Goal: Information Seeking & Learning: Learn about a topic

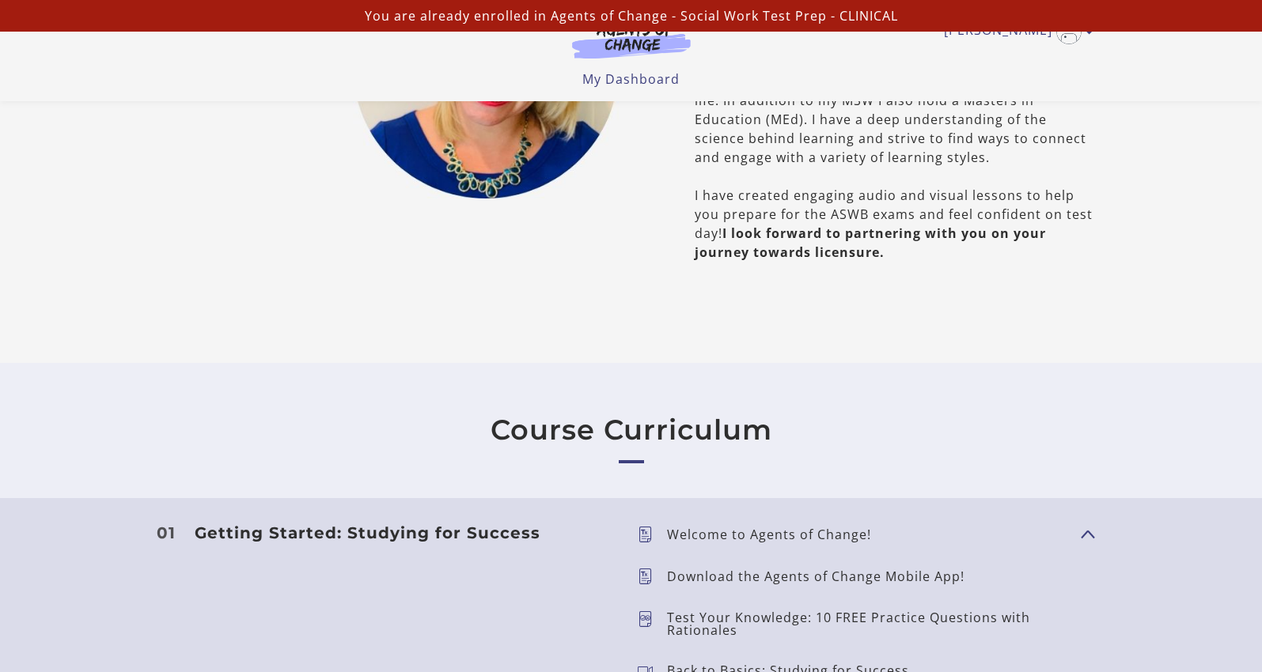
scroll to position [1478, 0]
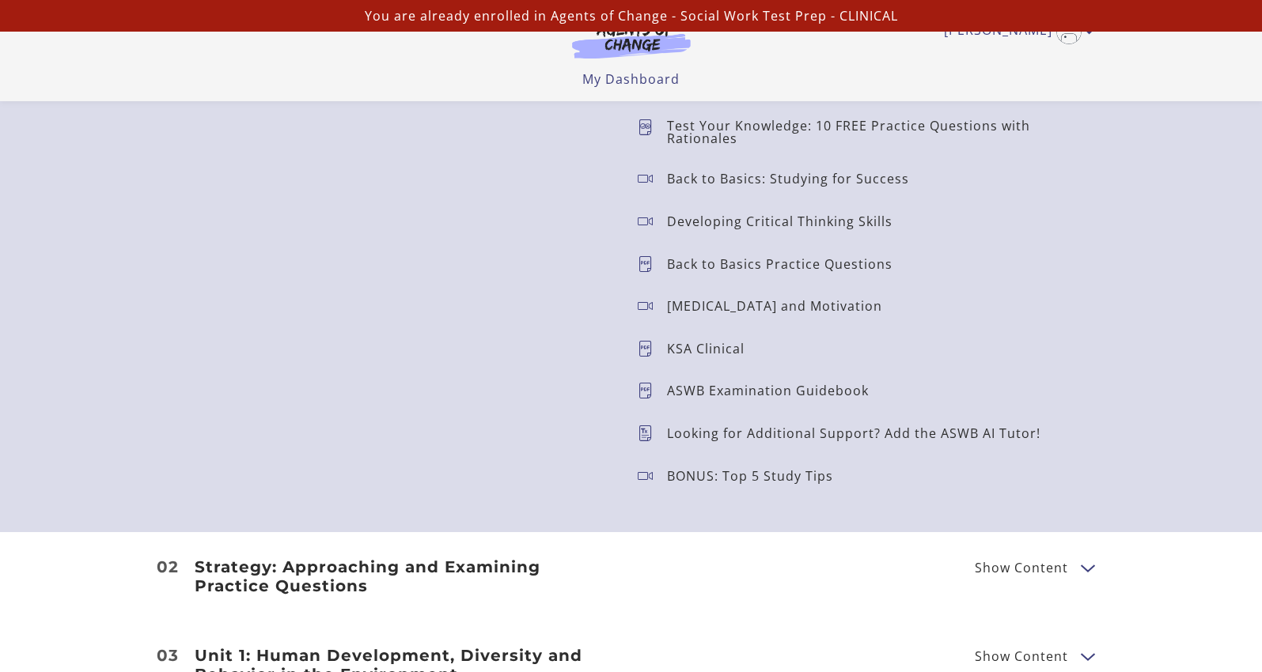
click at [714, 138] on p "Test Your Knowledge: 10 FREE Practice Questions with Rationales" at bounding box center [867, 131] width 401 height 25
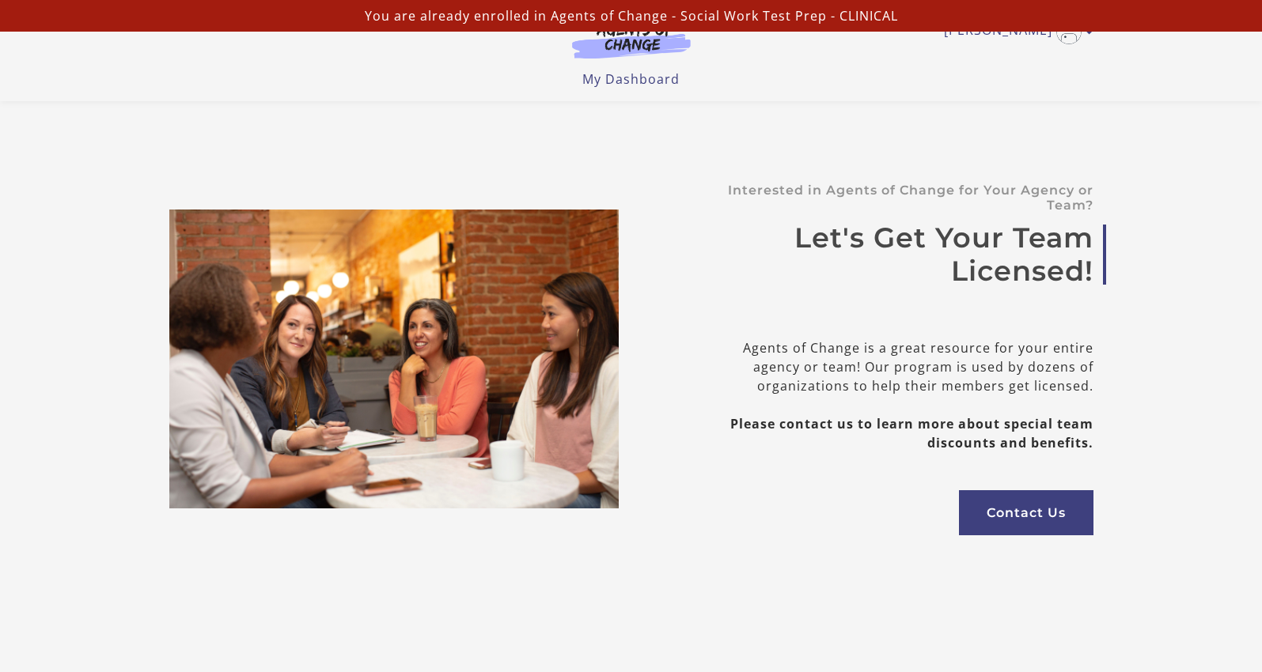
scroll to position [5437, 0]
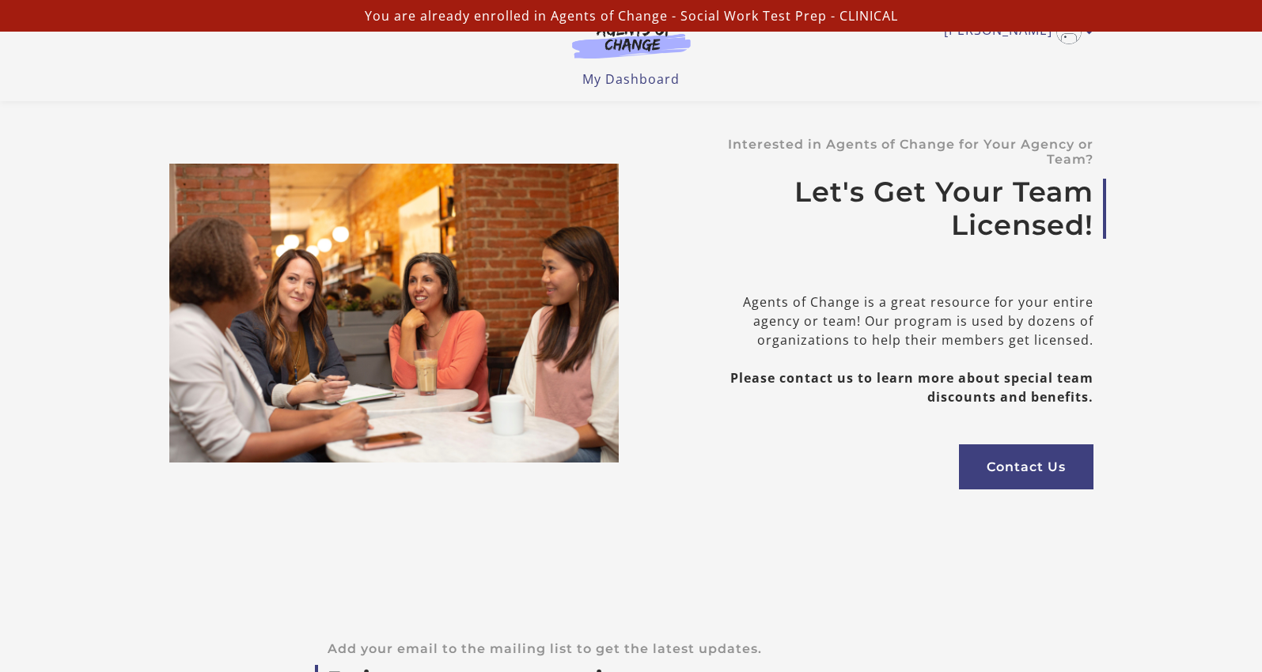
click at [434, 20] on p "You are already enrolled in Agents of Change - Social Work Test Prep - CLINICAL" at bounding box center [630, 15] width 1249 height 19
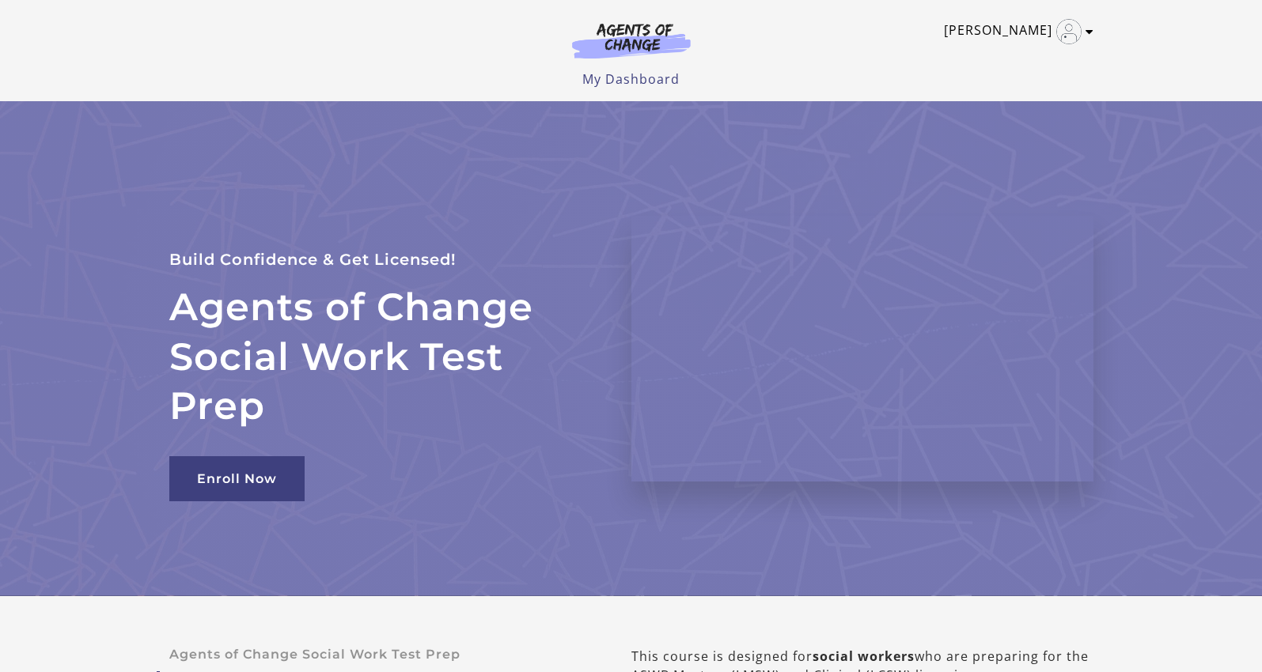
scroll to position [0, 0]
click at [1087, 29] on icon "Toggle menu" at bounding box center [1089, 31] width 8 height 13
click at [1038, 53] on link "My Account" at bounding box center [1027, 57] width 139 height 27
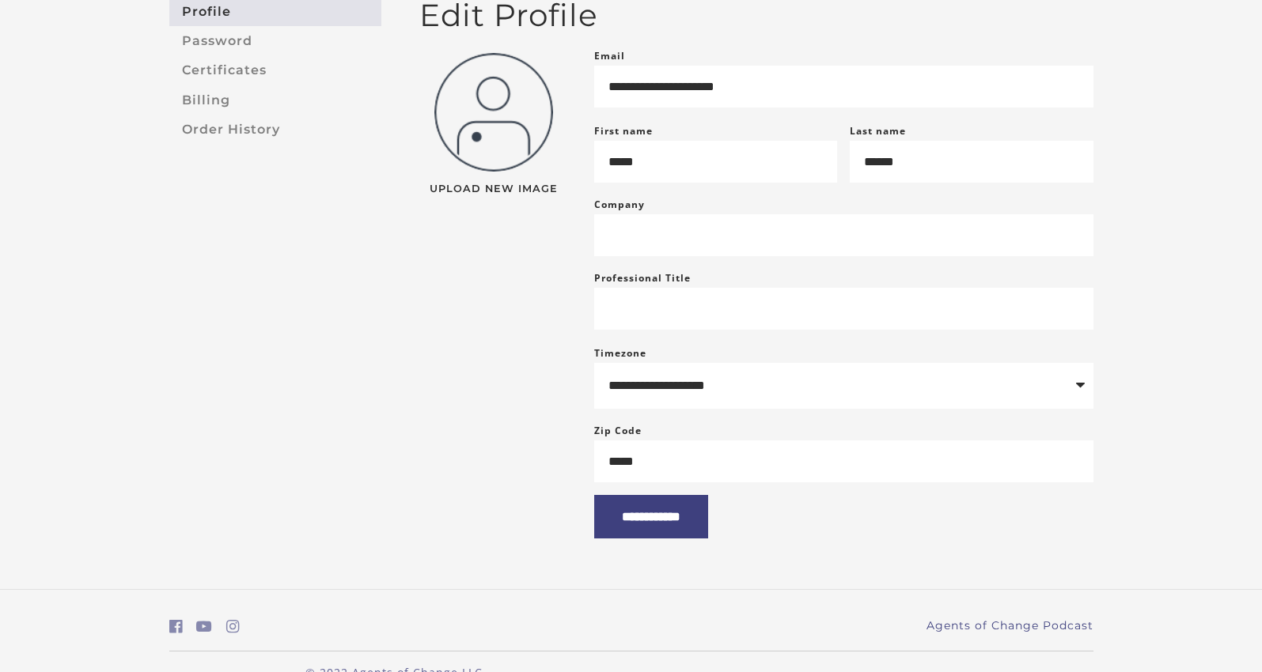
scroll to position [161, 0]
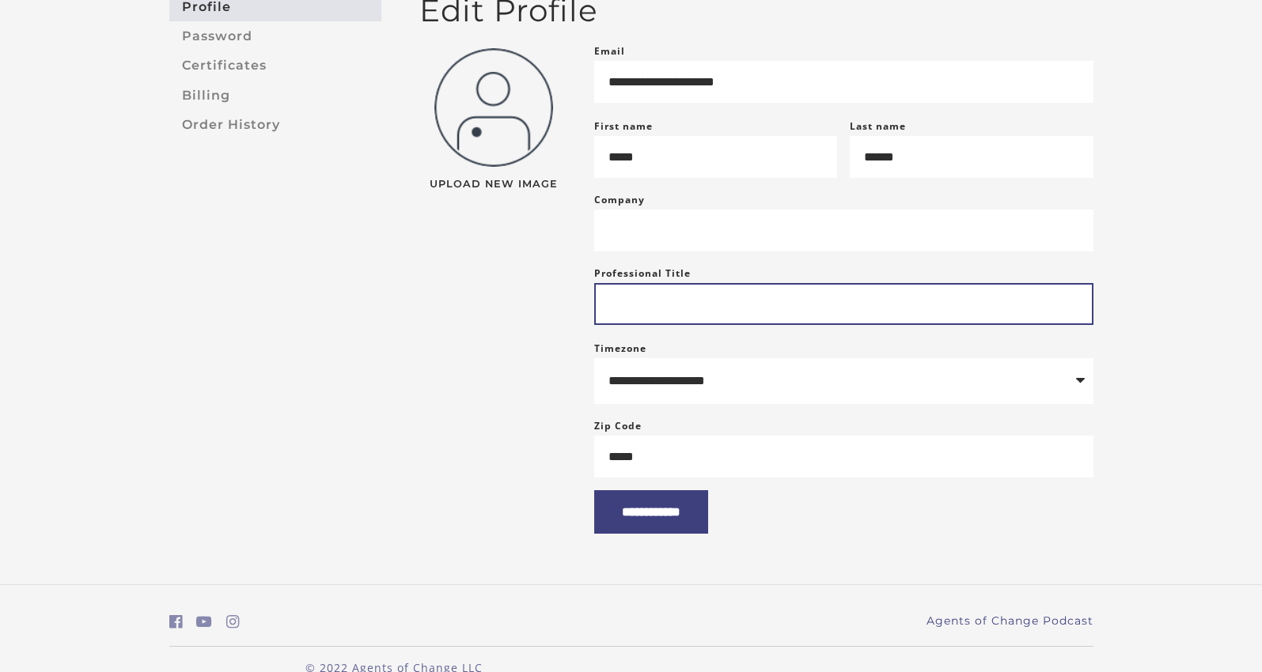
click at [760, 325] on input "Professional Title" at bounding box center [843, 304] width 499 height 42
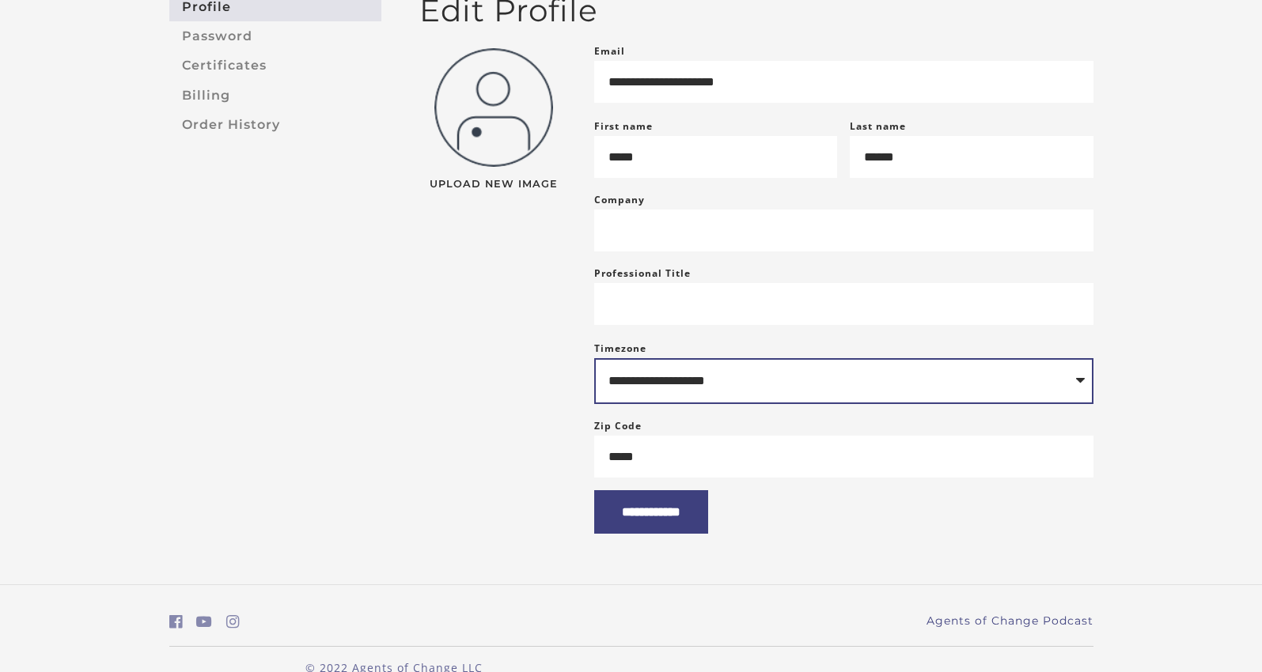
drag, startPoint x: 736, startPoint y: 412, endPoint x: 521, endPoint y: 260, distance: 263.4
click at [522, 260] on div "**********" at bounding box center [756, 288] width 699 height 492
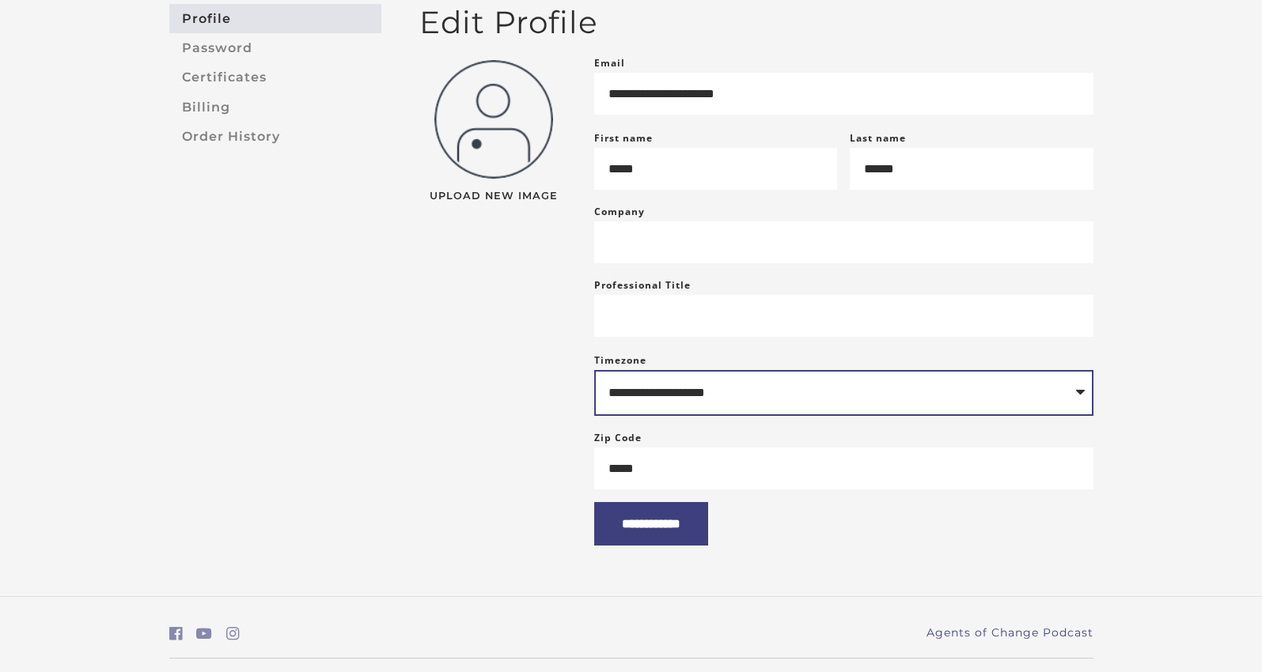
scroll to position [147, 0]
select select "**********"
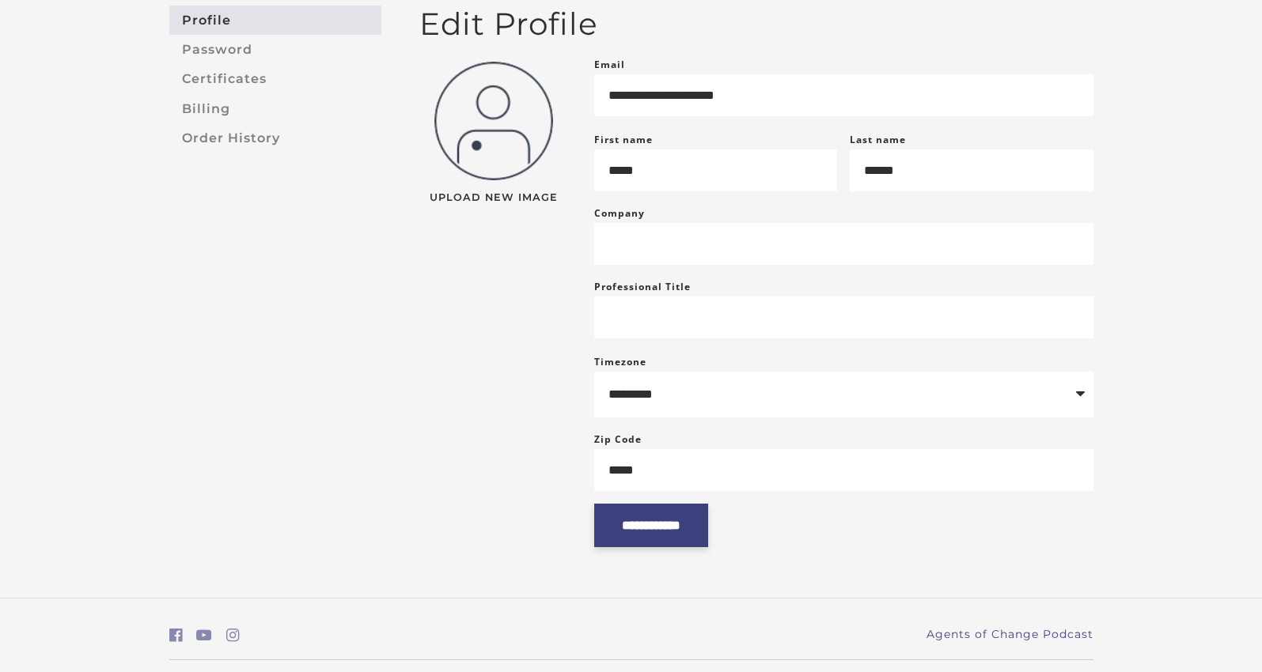
click at [683, 547] on input "**********" at bounding box center [651, 526] width 114 height 44
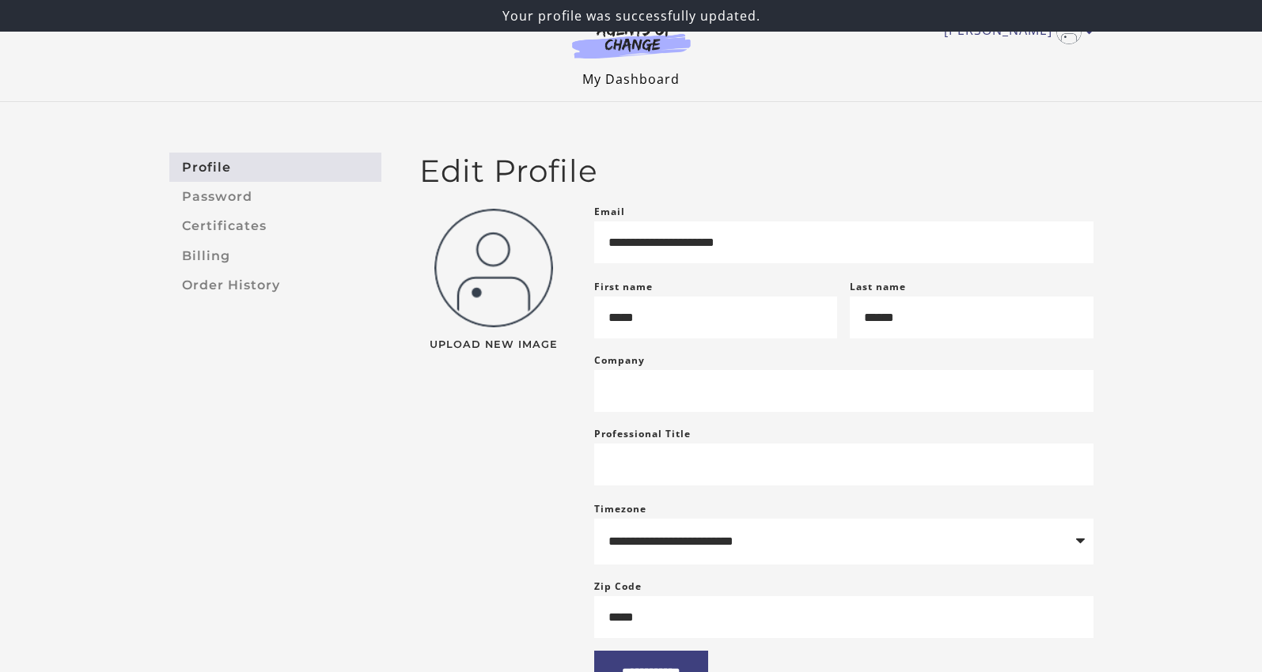
click at [644, 78] on link "My Dashboard" at bounding box center [630, 78] width 97 height 17
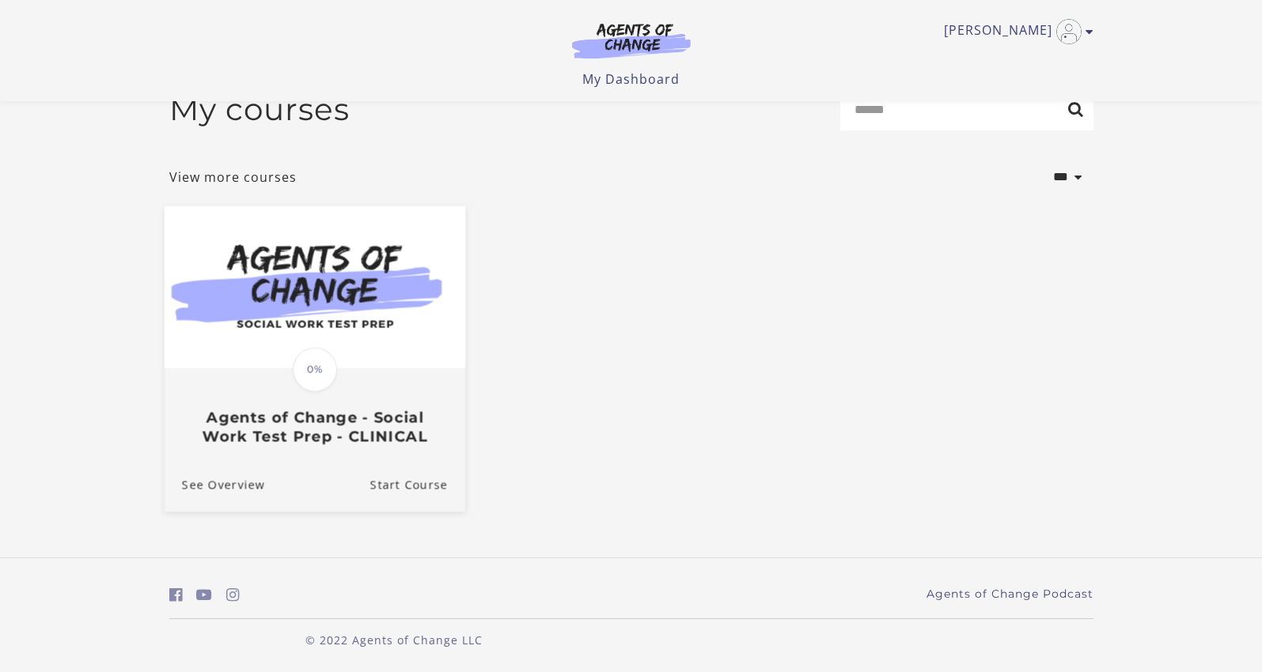
scroll to position [36, 0]
click at [369, 418] on h3 "Agents of Change - Social Work Test Prep - CLINICAL" at bounding box center [314, 427] width 266 height 36
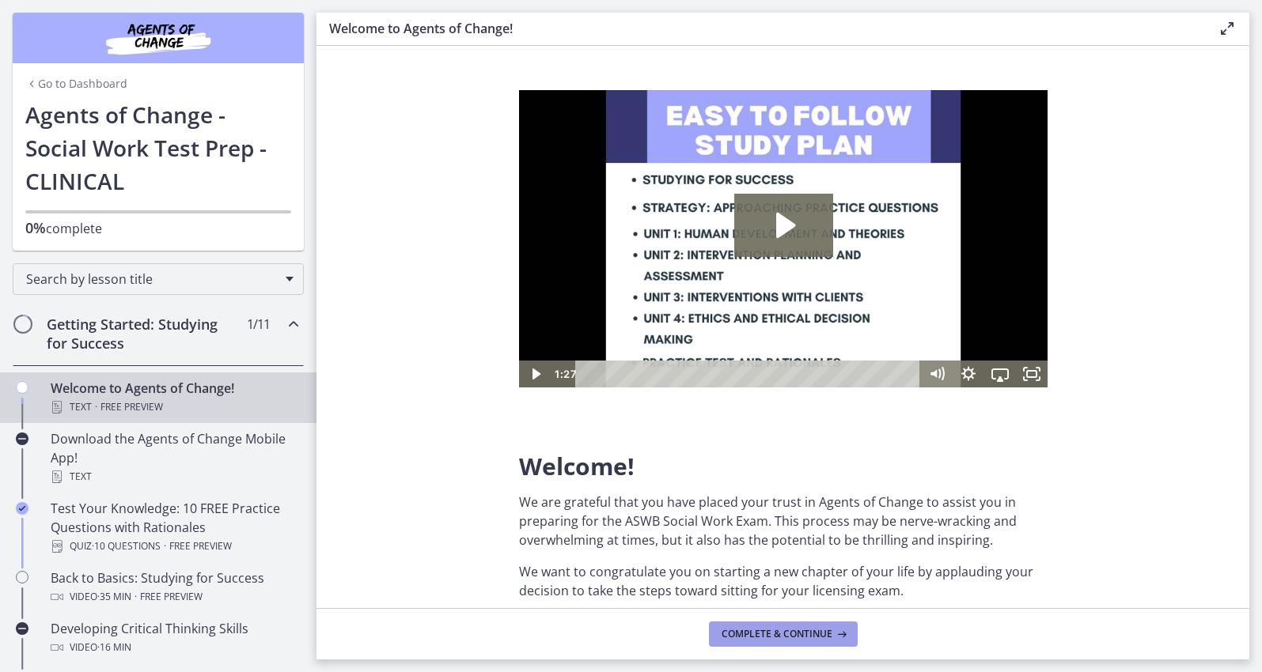
click at [831, 622] on button "Complete & continue" at bounding box center [783, 634] width 149 height 25
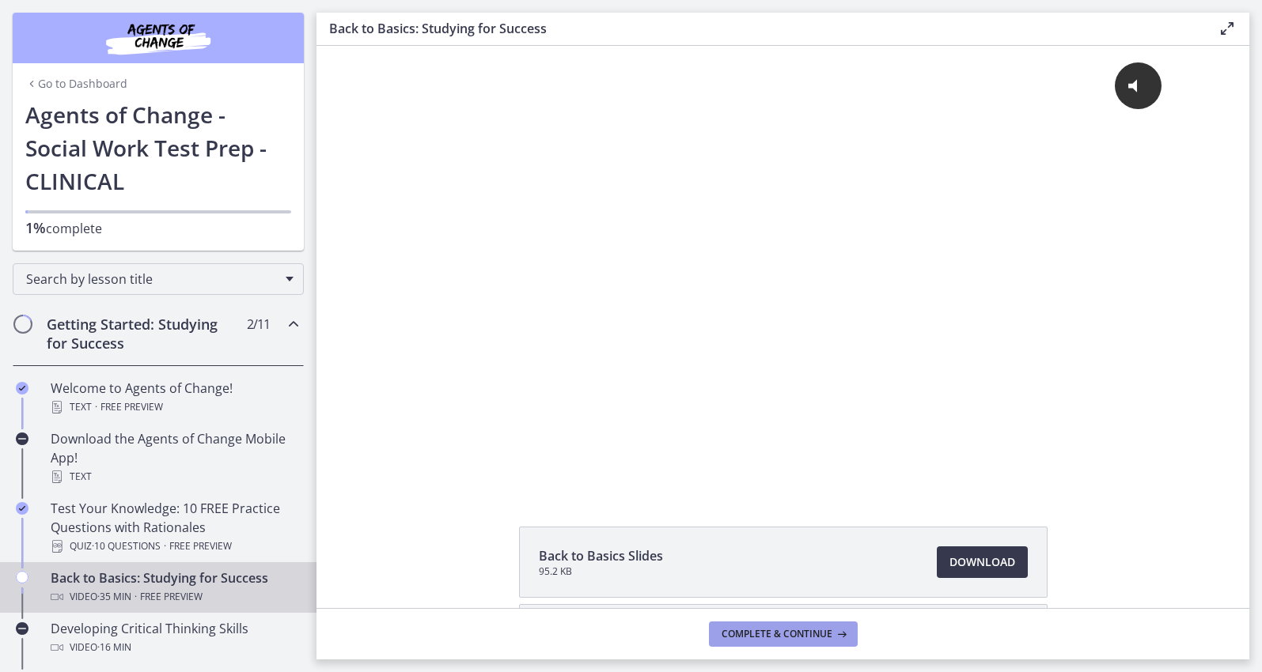
click at [835, 630] on icon at bounding box center [840, 634] width 16 height 13
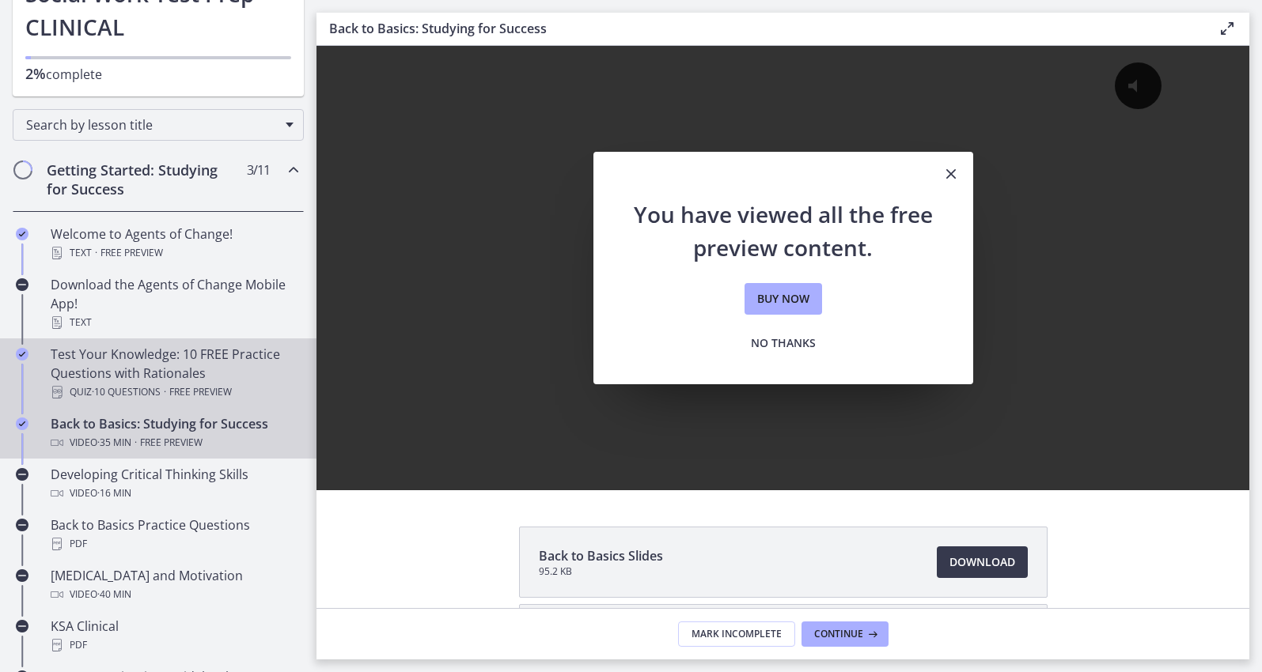
scroll to position [183, 0]
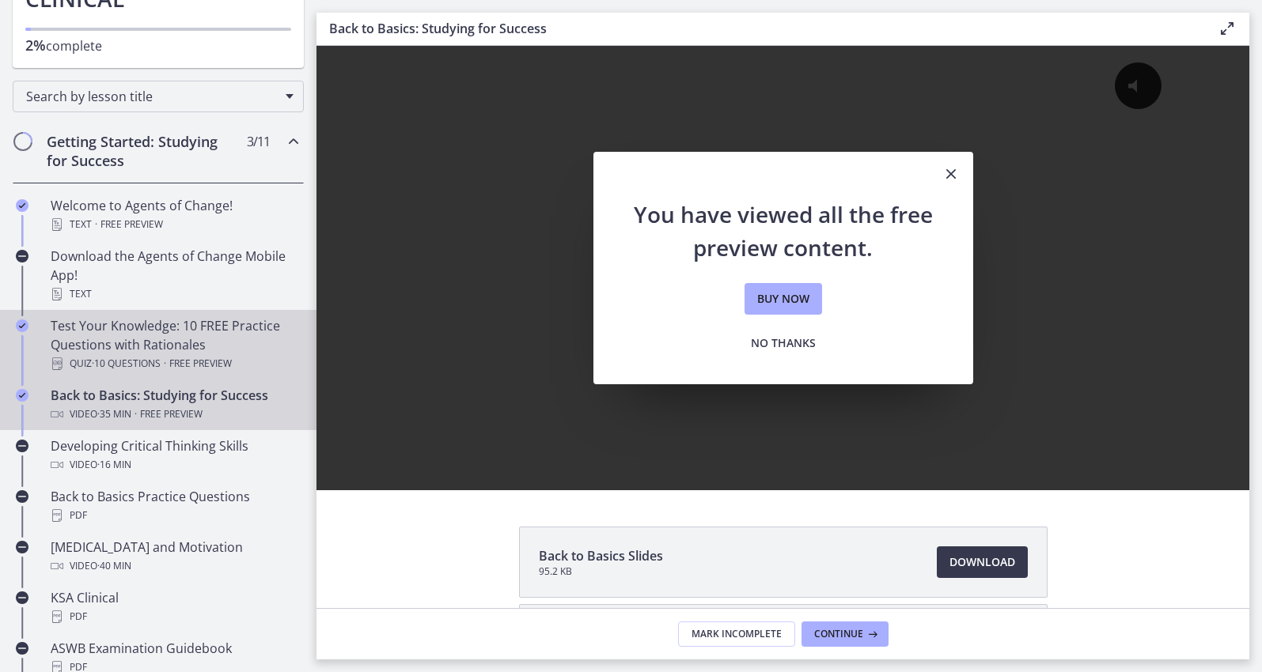
click at [229, 343] on div "Test Your Knowledge: 10 FREE Practice Questions with Rationales Quiz · 10 Quest…" at bounding box center [174, 344] width 247 height 57
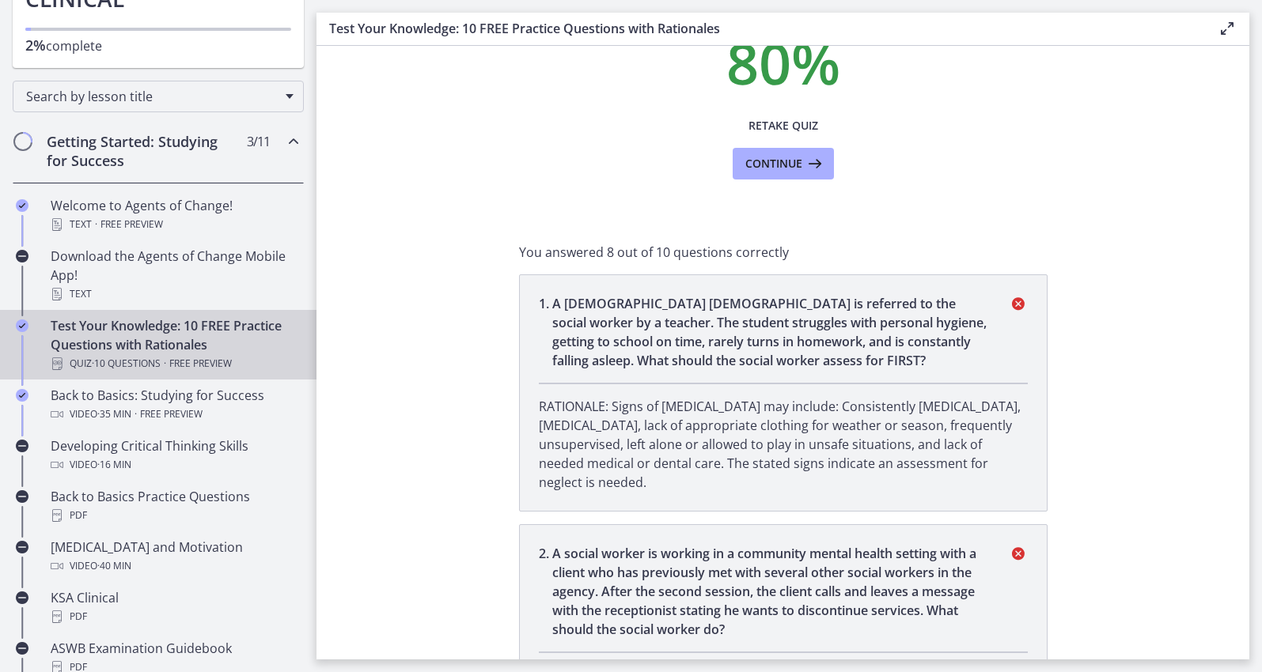
scroll to position [124, 0]
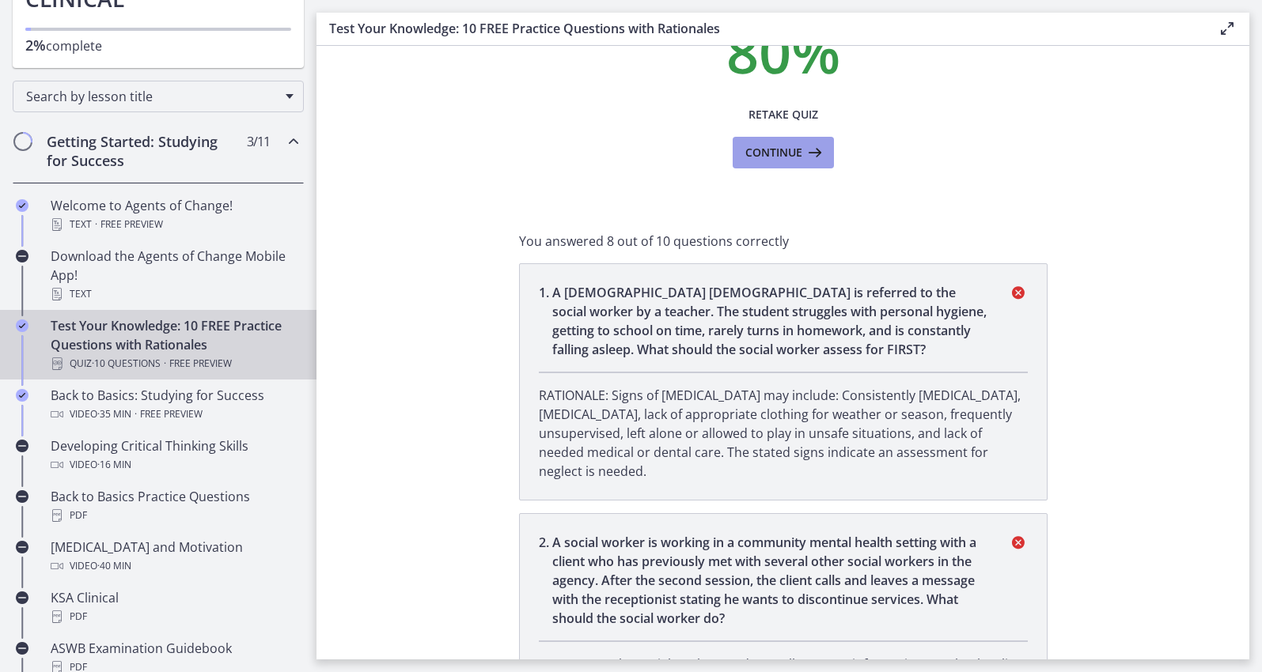
click at [741, 150] on button "Continue" at bounding box center [783, 153] width 101 height 32
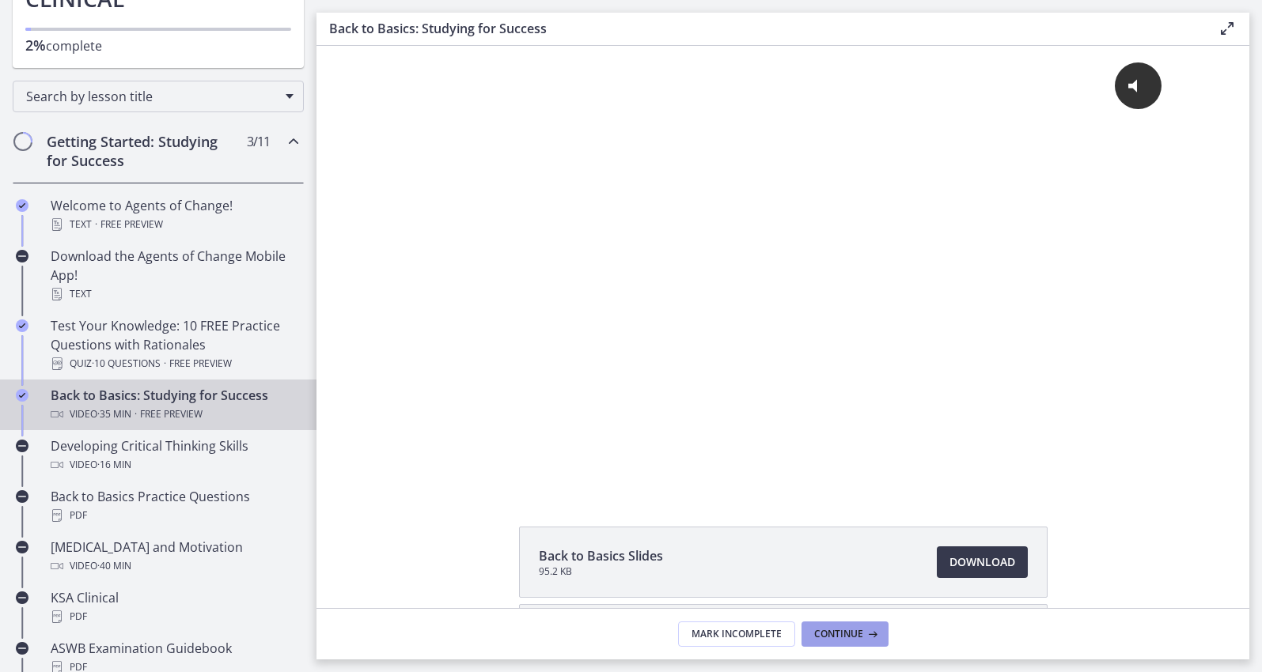
click at [850, 637] on span "Continue" at bounding box center [838, 634] width 49 height 13
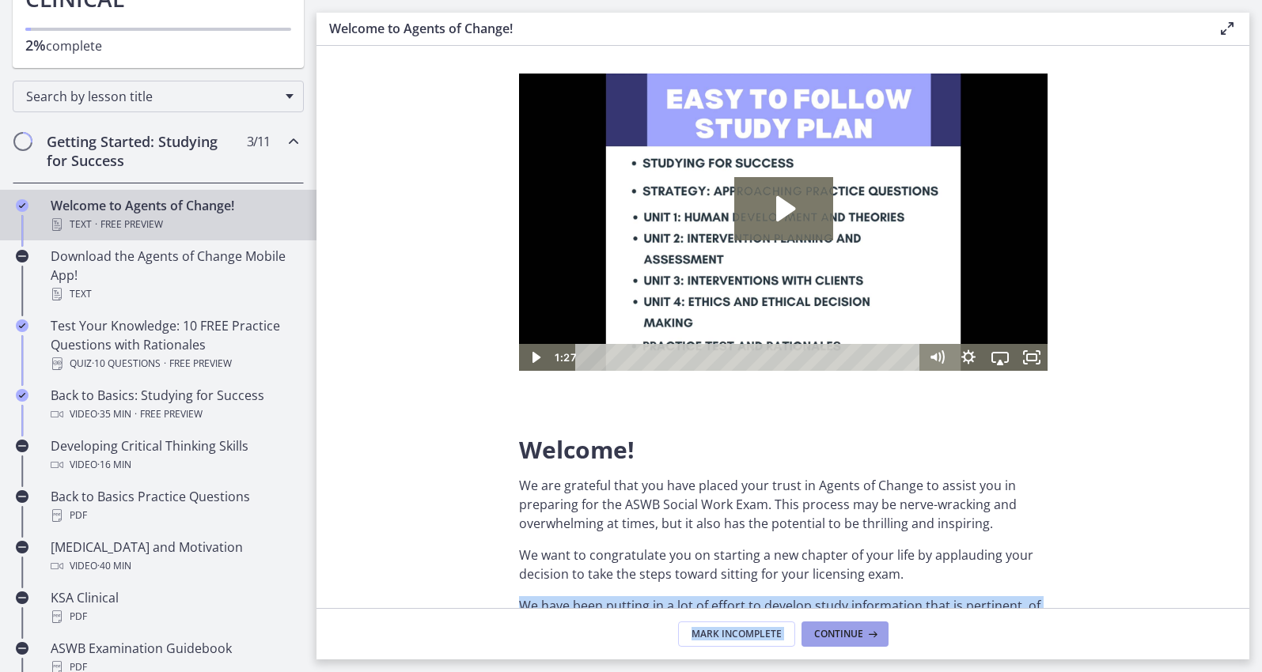
scroll to position [56, 0]
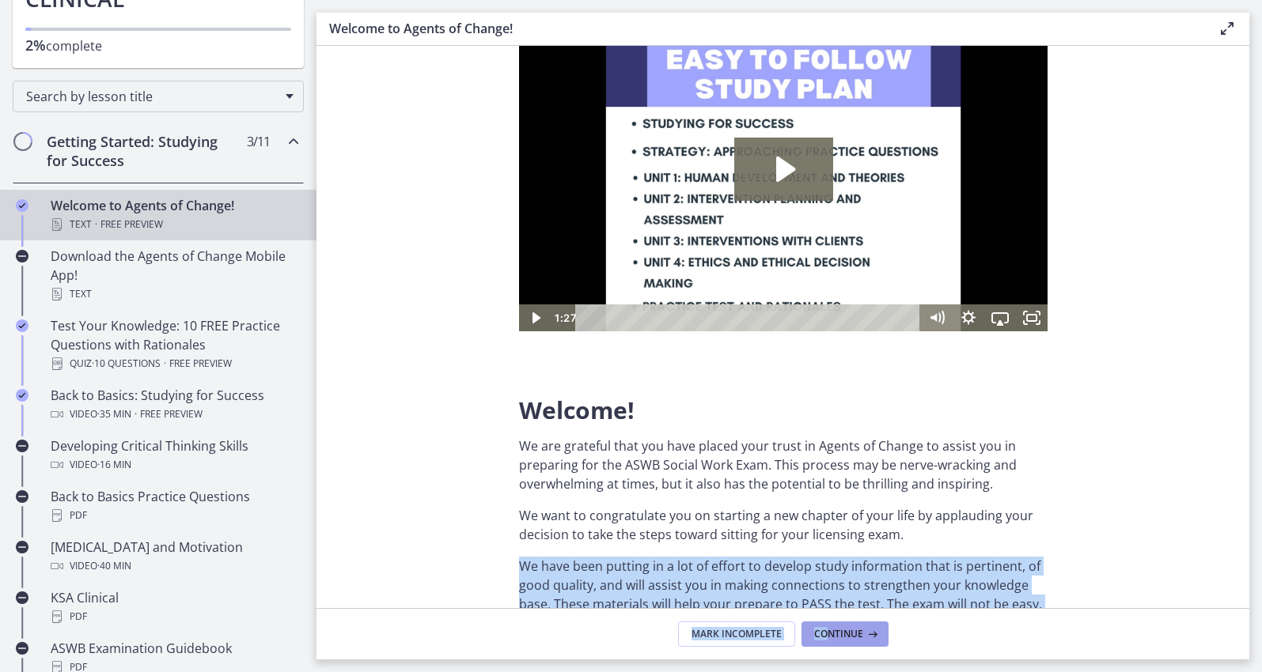
drag, startPoint x: 805, startPoint y: 604, endPoint x: 832, endPoint y: 627, distance: 35.3
click at [832, 627] on div "Welcome! We are grateful that you have placed your trust in Agents of Change to…" at bounding box center [782, 353] width 933 height 614
click at [823, 632] on span "Continue" at bounding box center [838, 634] width 49 height 13
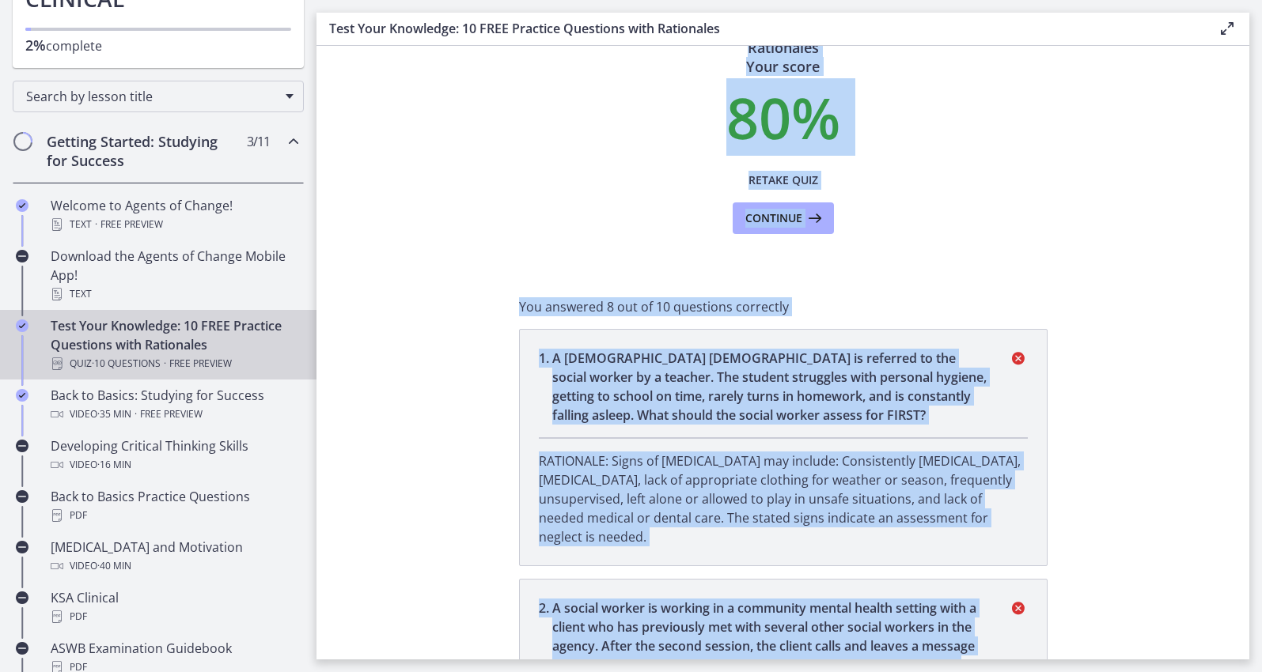
scroll to position [104, 0]
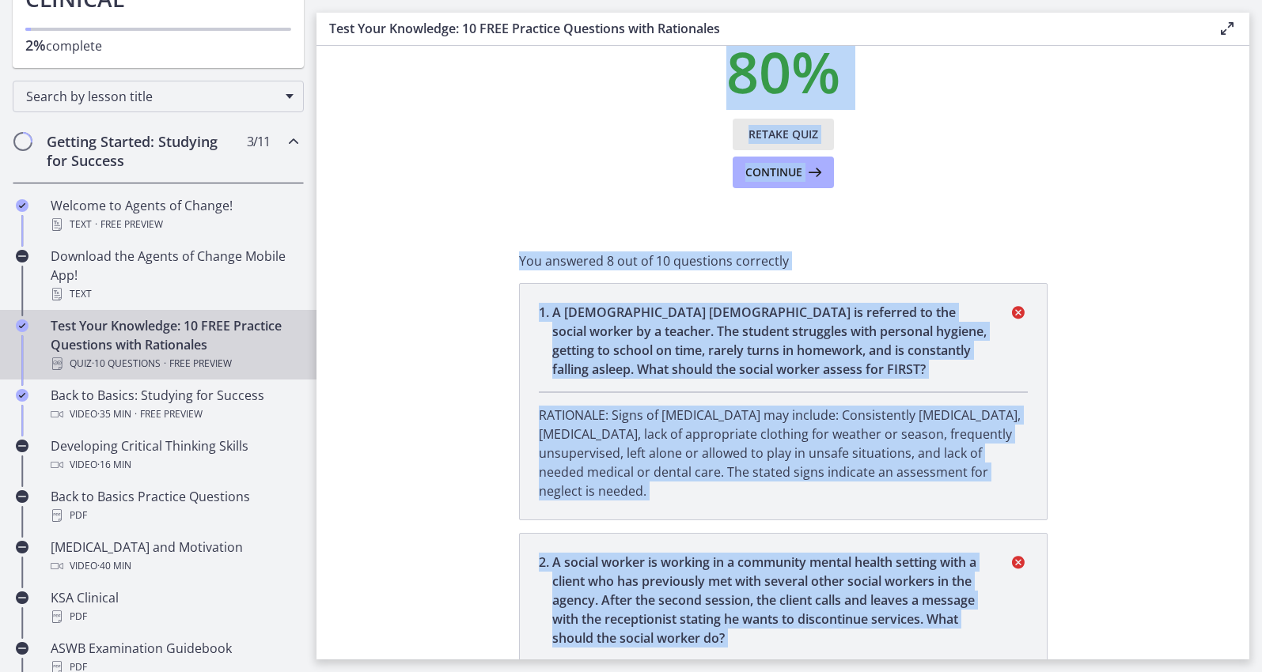
click at [778, 139] on span "Retake Quiz" at bounding box center [783, 134] width 70 height 19
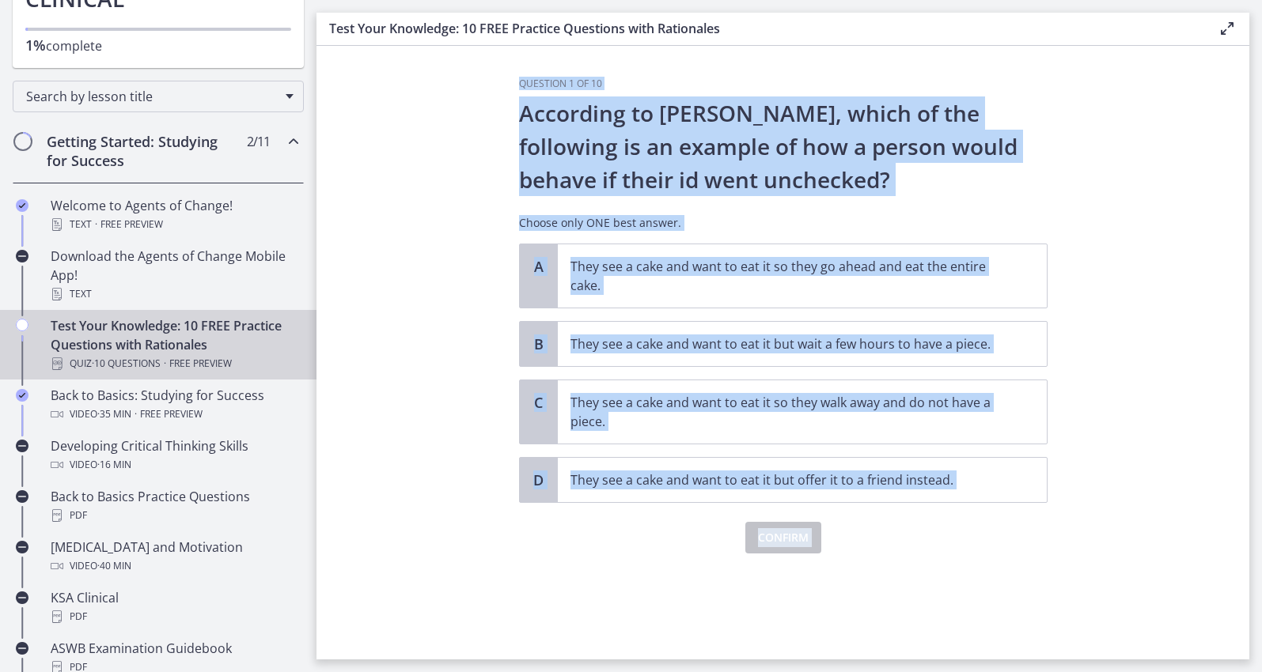
scroll to position [0, 0]
click at [801, 150] on p "According to Freud, which of the following is an example of how a person would …" at bounding box center [783, 147] width 528 height 100
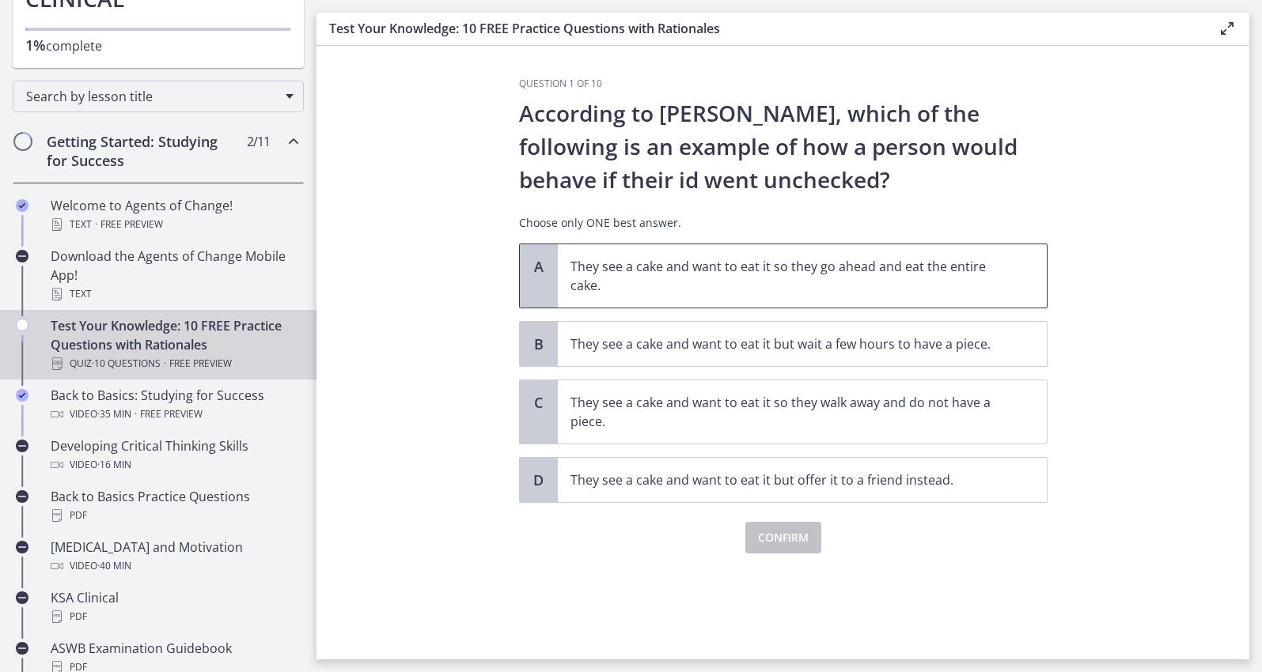
scroll to position [1, 0]
click at [785, 251] on span "They see a cake and want to eat it so they go ahead and eat the entire cake." at bounding box center [802, 275] width 489 height 63
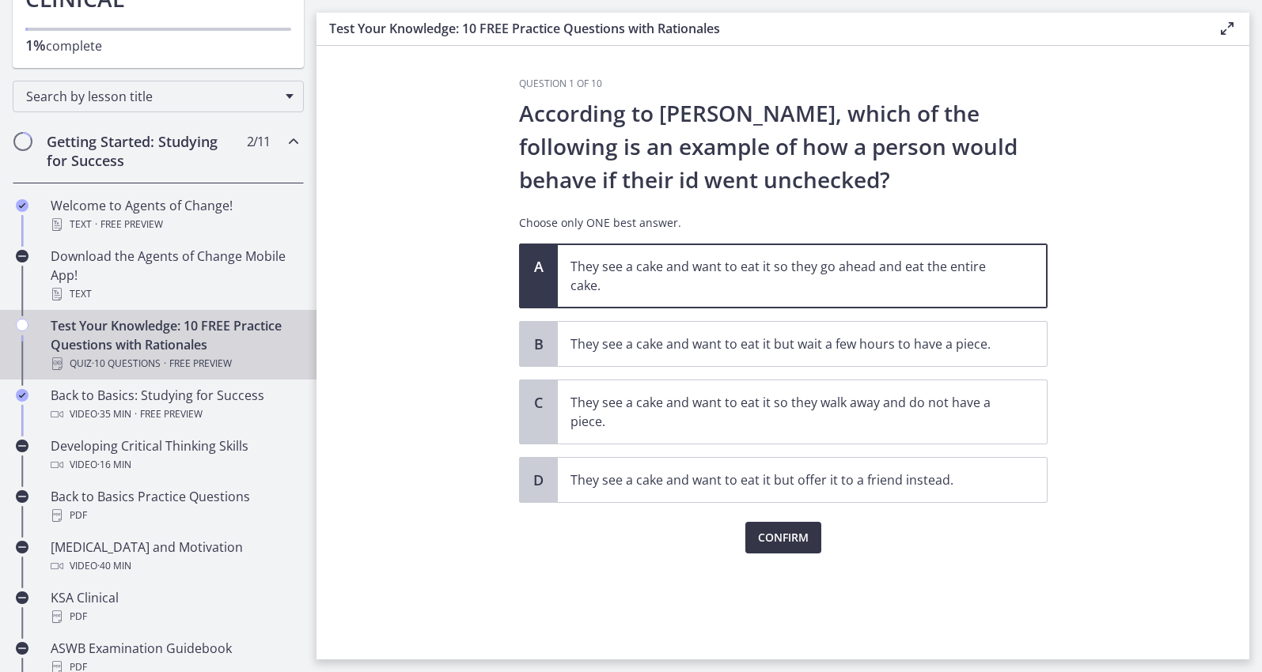
scroll to position [0, 0]
click at [794, 545] on span "Confirm" at bounding box center [783, 537] width 51 height 19
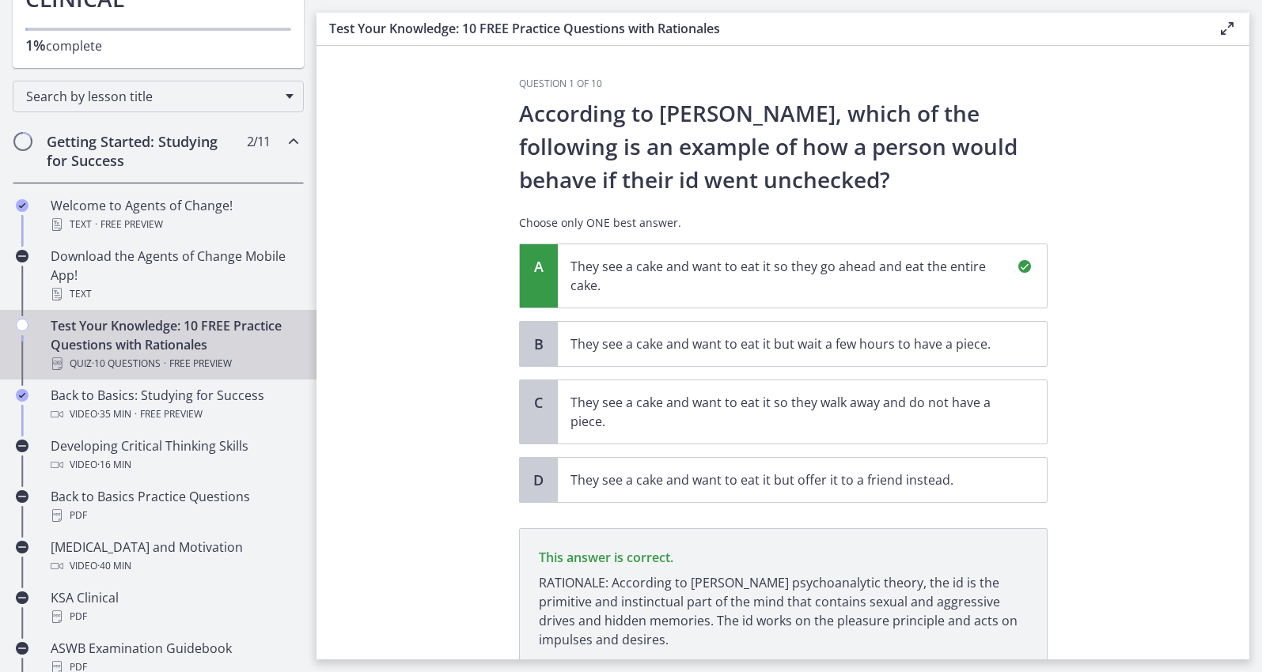
scroll to position [129, 0]
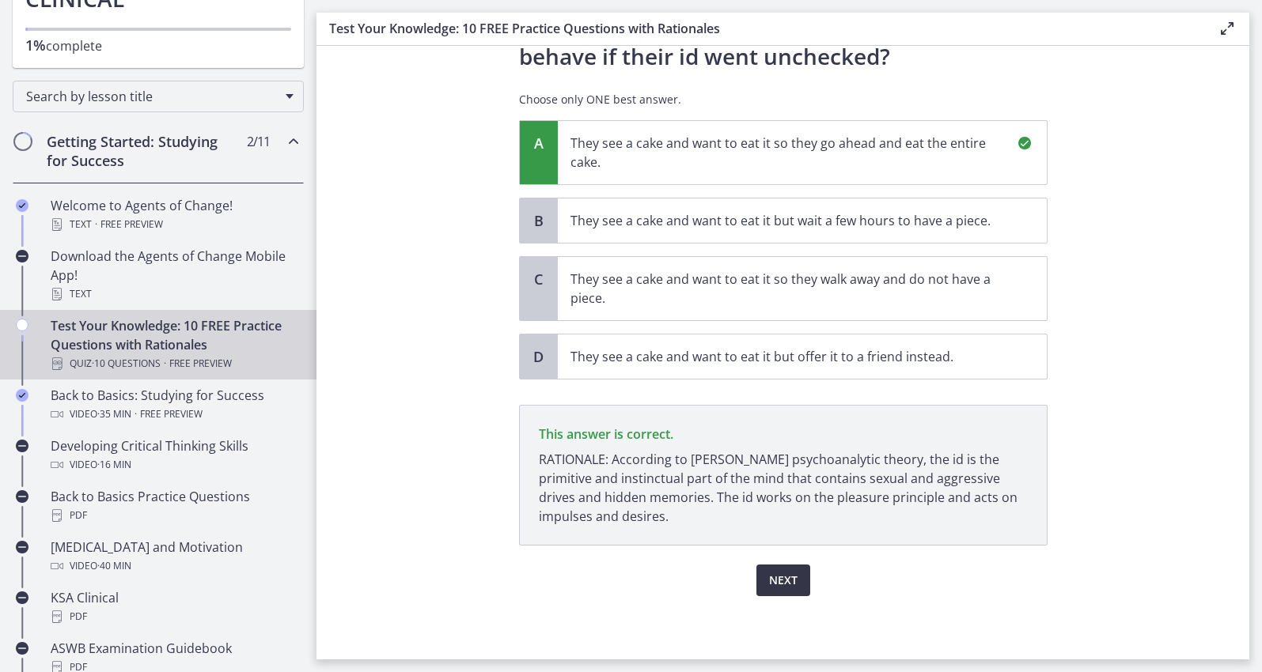
click at [791, 575] on span "Next" at bounding box center [783, 580] width 28 height 19
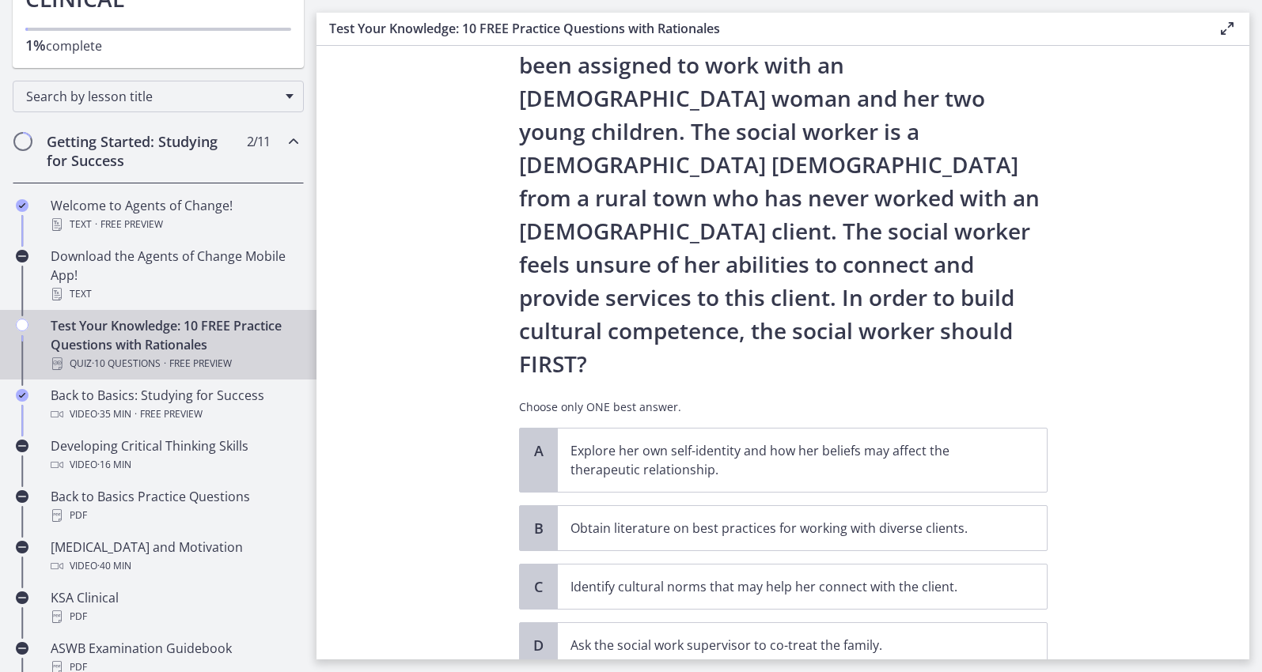
scroll to position [85, 0]
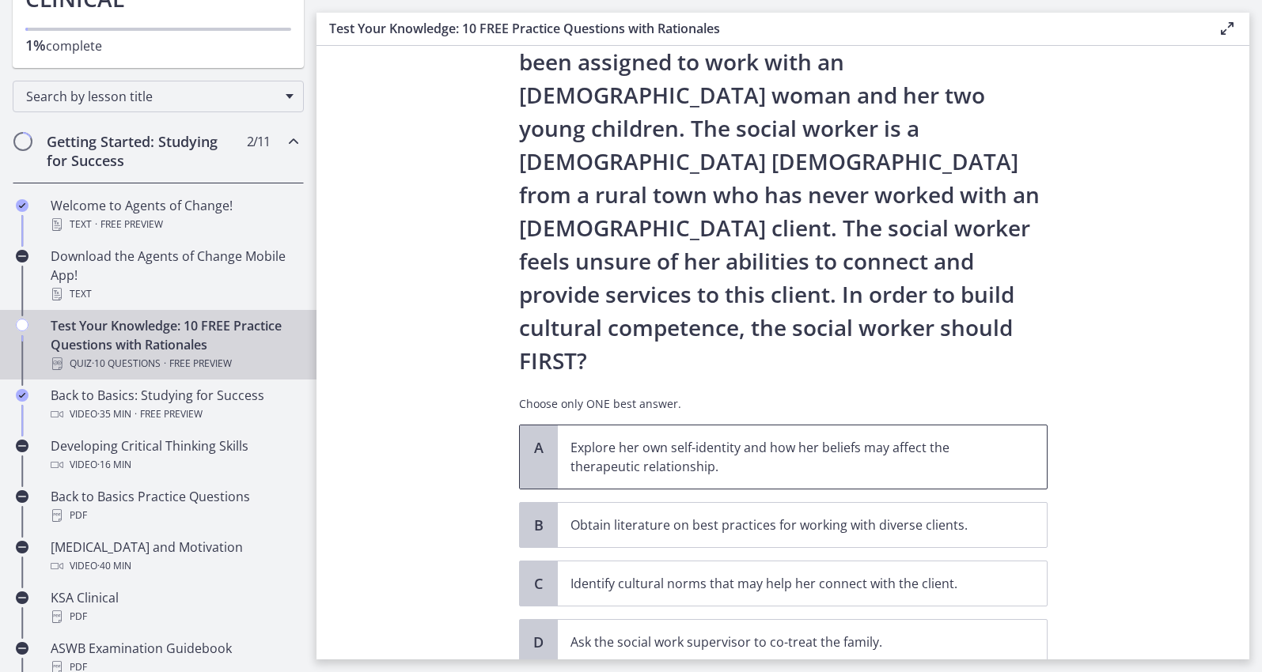
click at [765, 438] on p "Explore her own self-identity and how her beliefs may affect the therapeutic re…" at bounding box center [786, 457] width 432 height 38
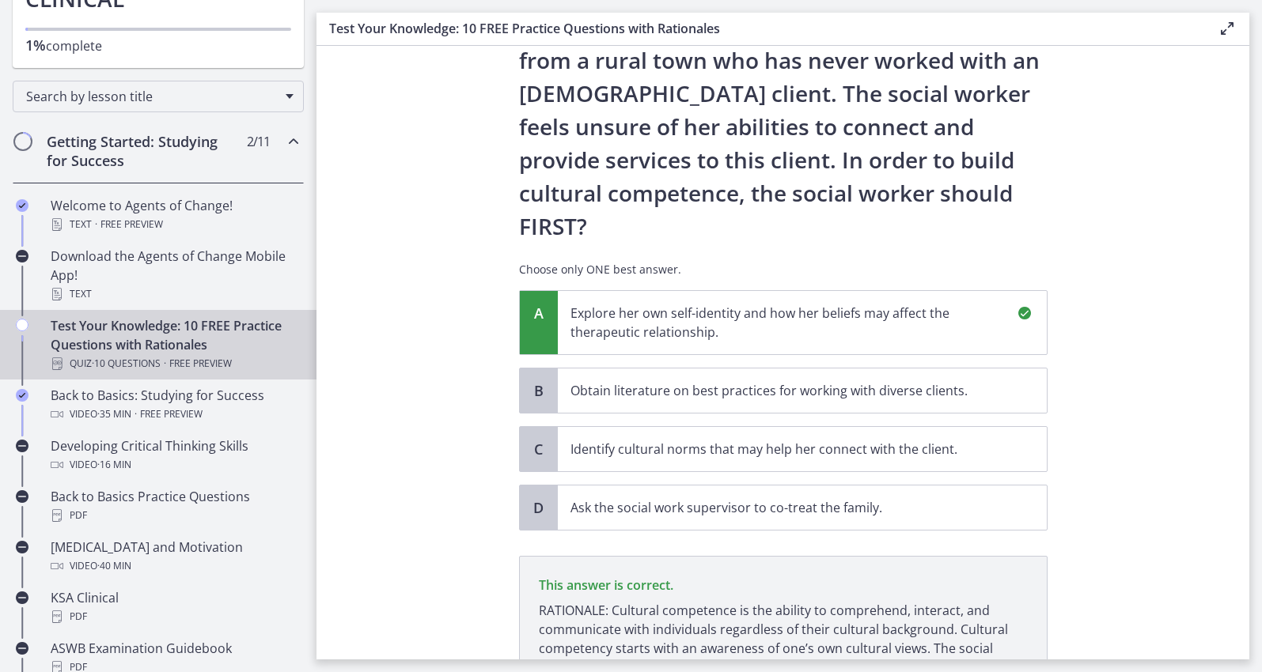
scroll to position [328, 0]
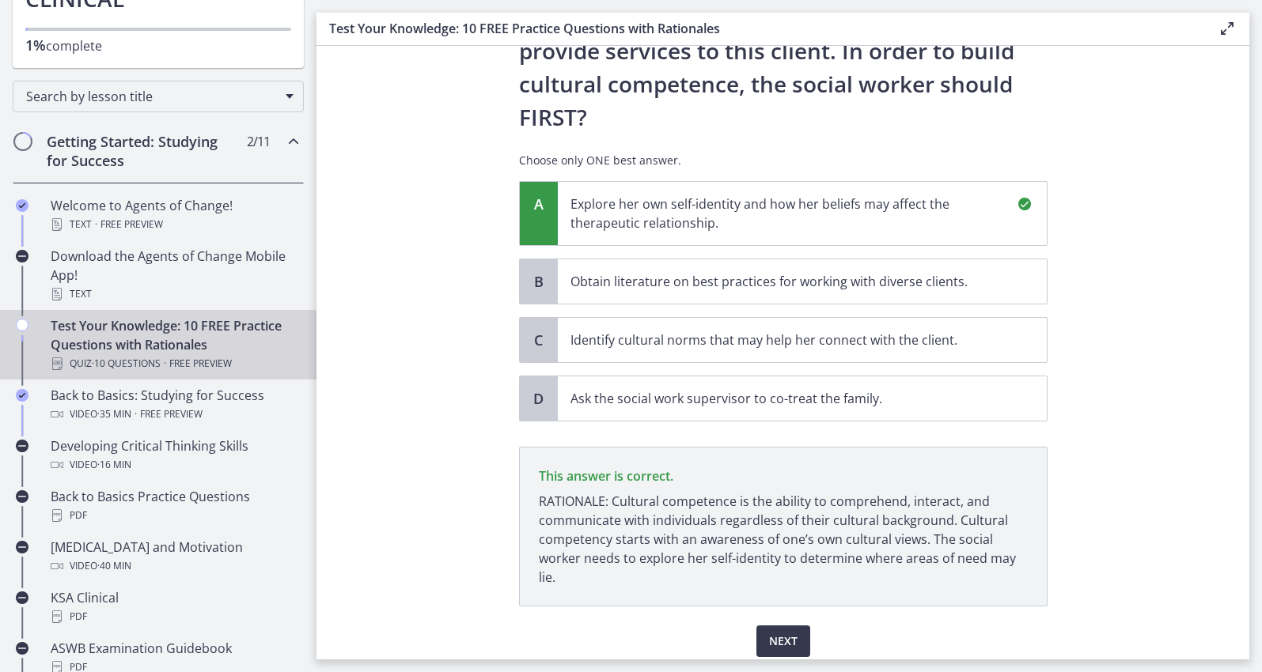
click at [797, 626] on button "Next" at bounding box center [783, 642] width 54 height 32
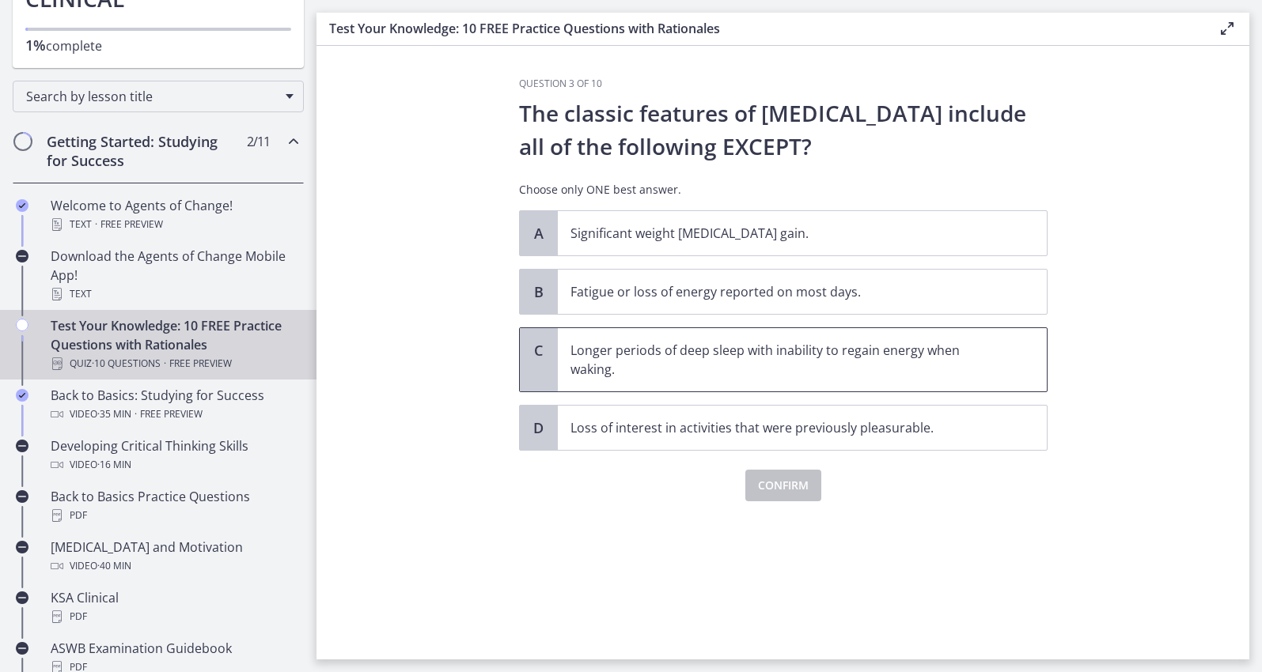
click at [849, 378] on p "Longer periods of deep sleep with inability to regain energy when waking." at bounding box center [786, 360] width 432 height 38
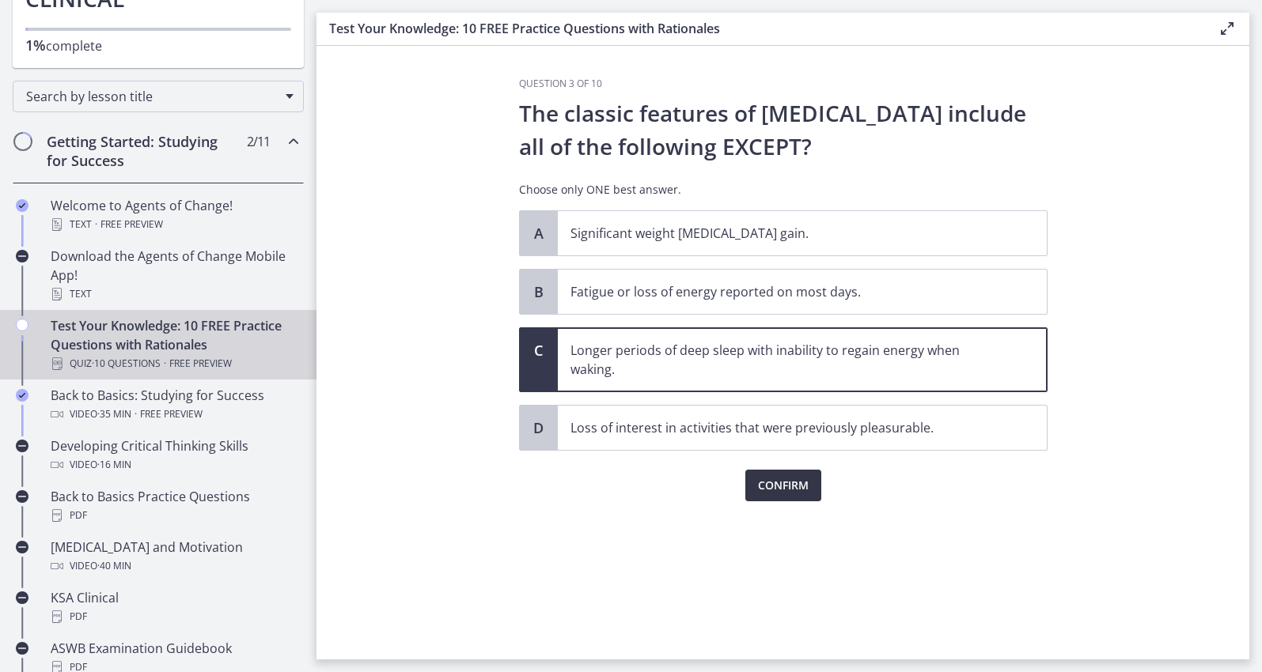
click at [785, 486] on span "Confirm" at bounding box center [783, 485] width 51 height 19
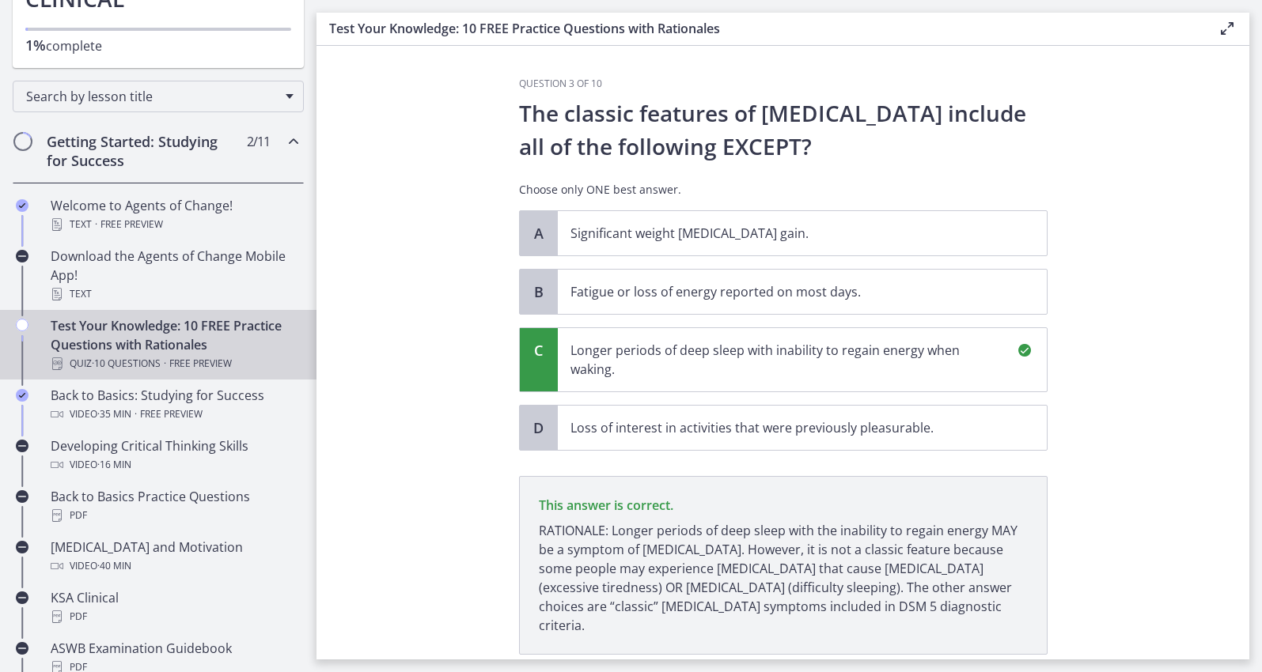
scroll to position [96, 0]
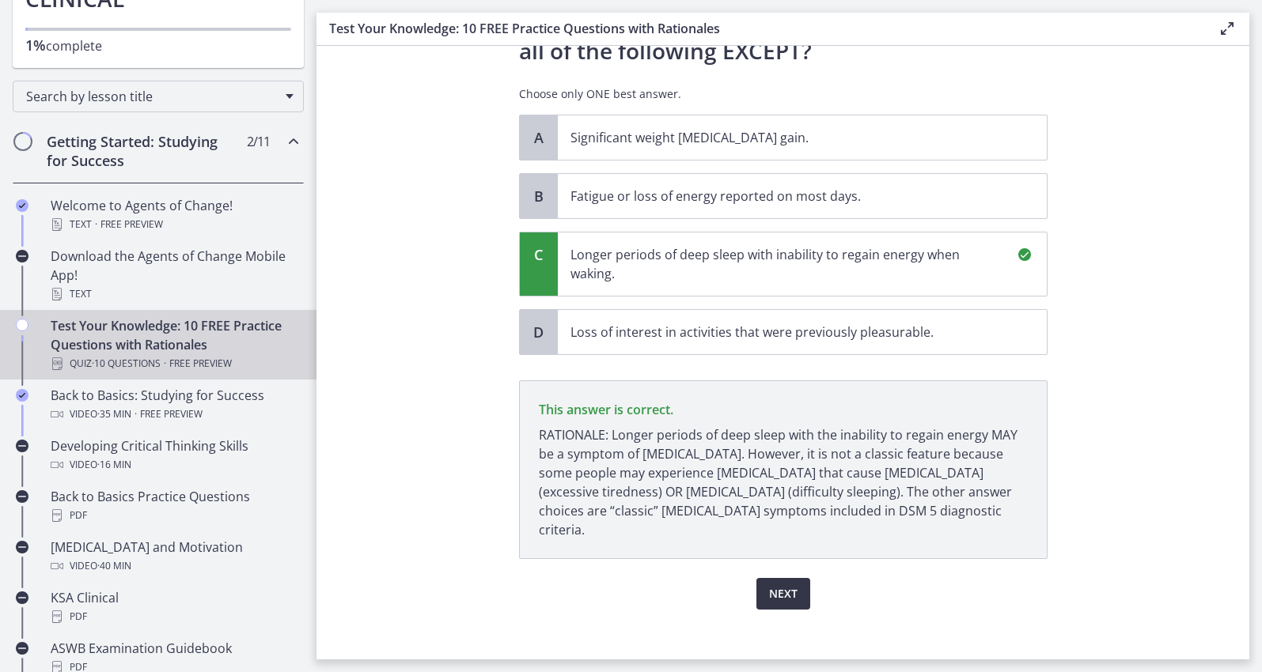
click at [782, 585] on span "Next" at bounding box center [783, 594] width 28 height 19
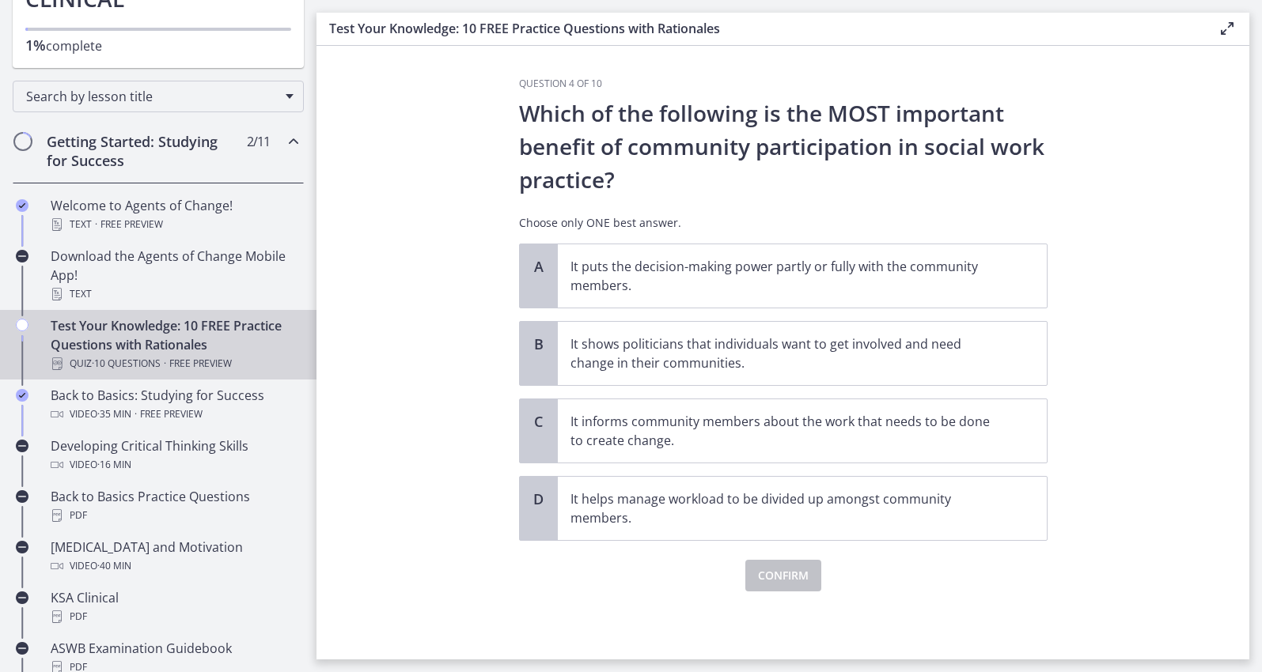
scroll to position [1, 0]
click at [796, 258] on span "It puts the decision-making power partly or fully with the community members." at bounding box center [802, 275] width 489 height 63
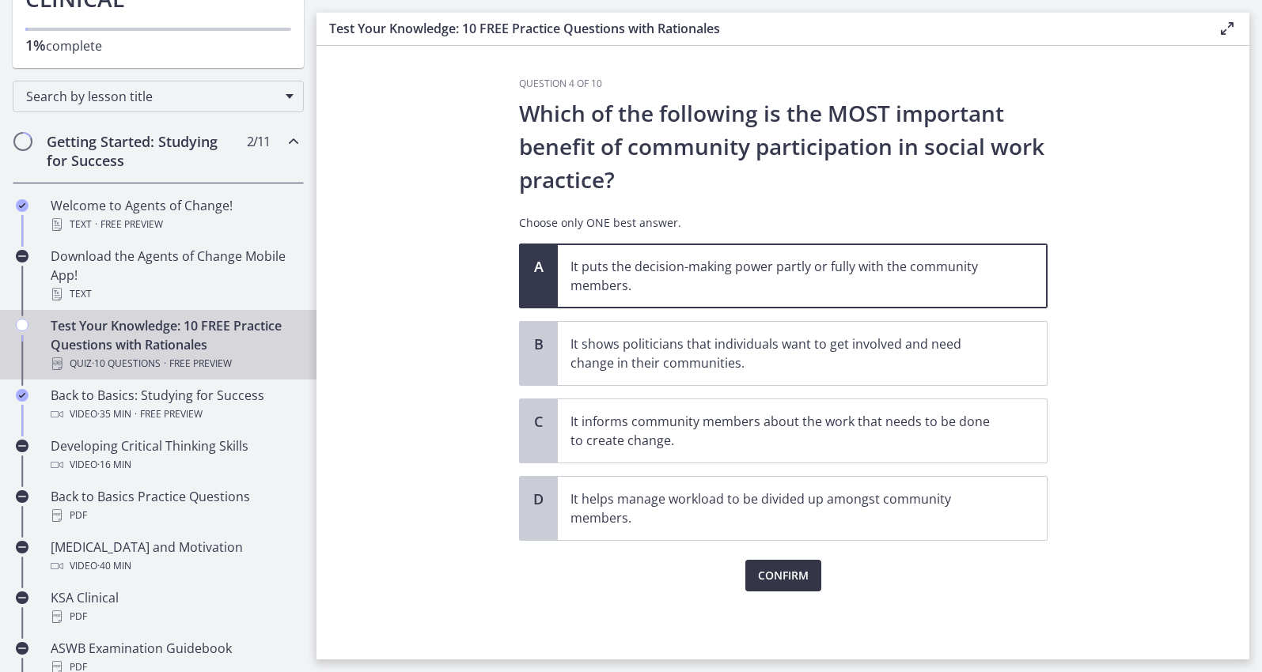
click at [795, 583] on span "Confirm" at bounding box center [783, 575] width 51 height 19
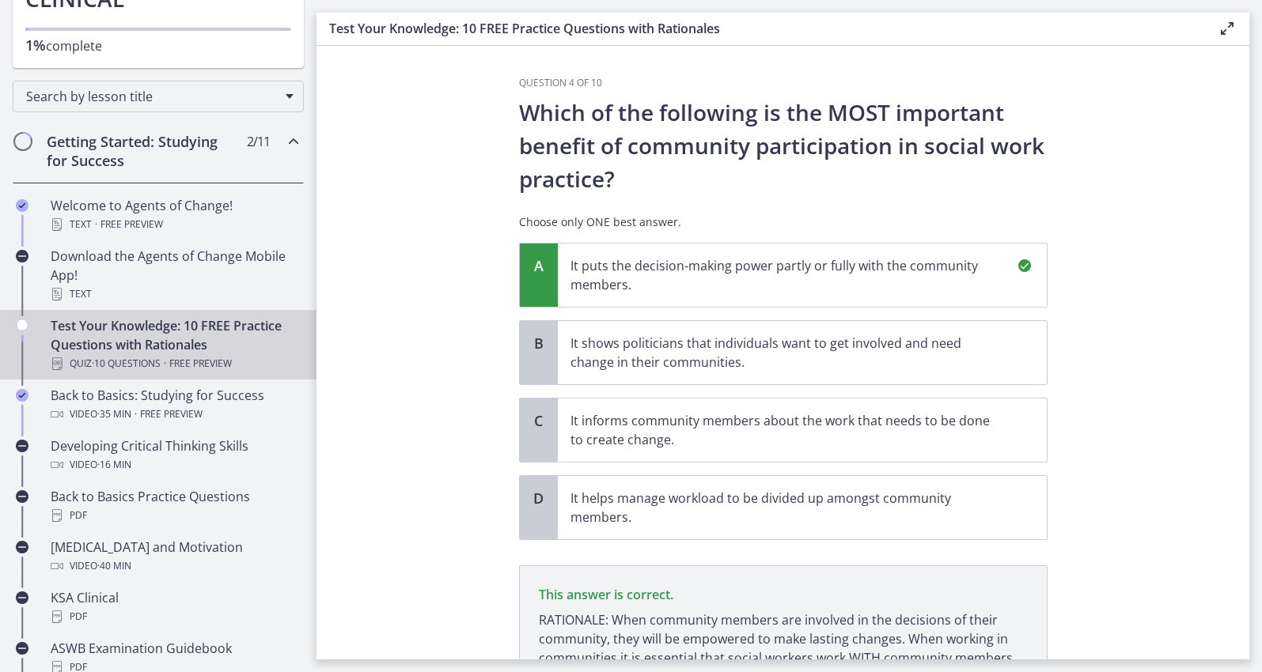
scroll to position [167, 0]
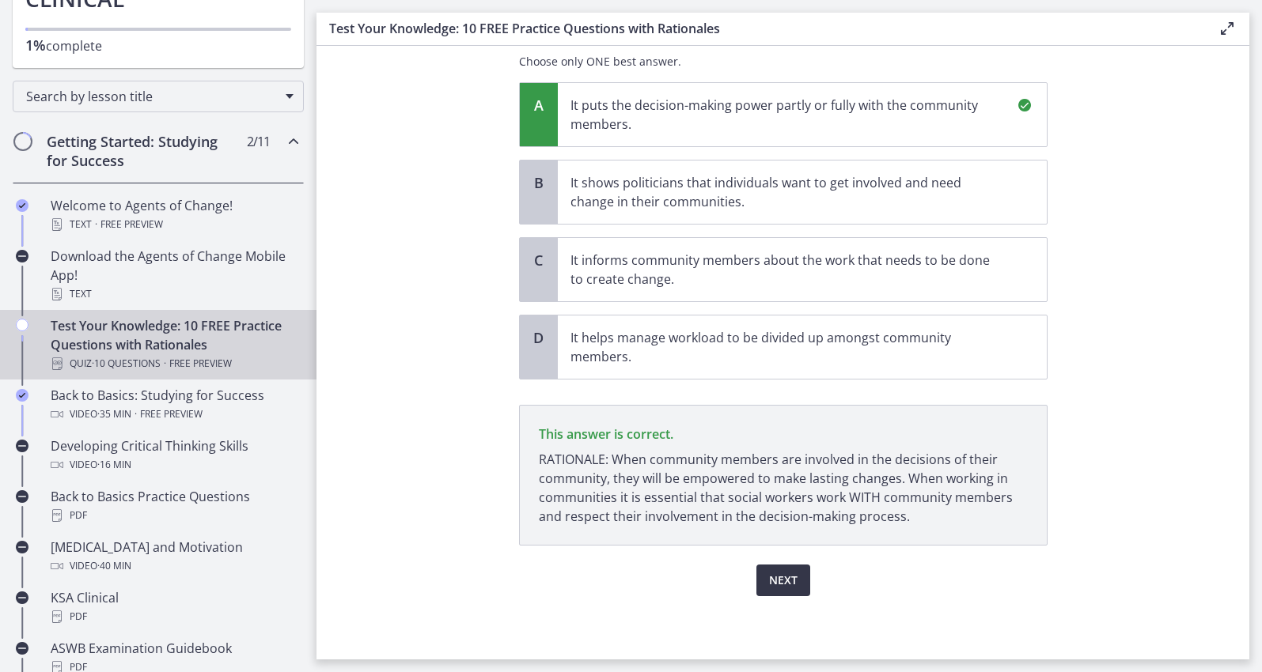
click at [786, 582] on span "Next" at bounding box center [783, 580] width 28 height 19
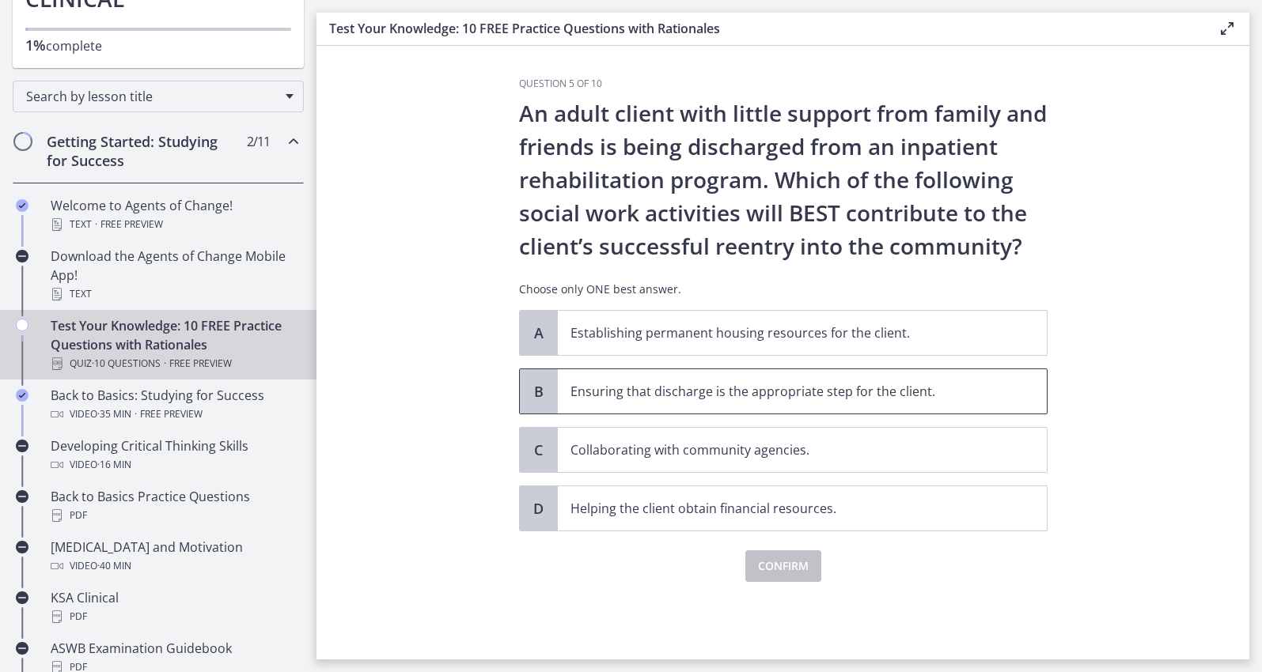
click at [799, 390] on p "Ensuring that discharge is the appropriate step for the client." at bounding box center [786, 391] width 432 height 19
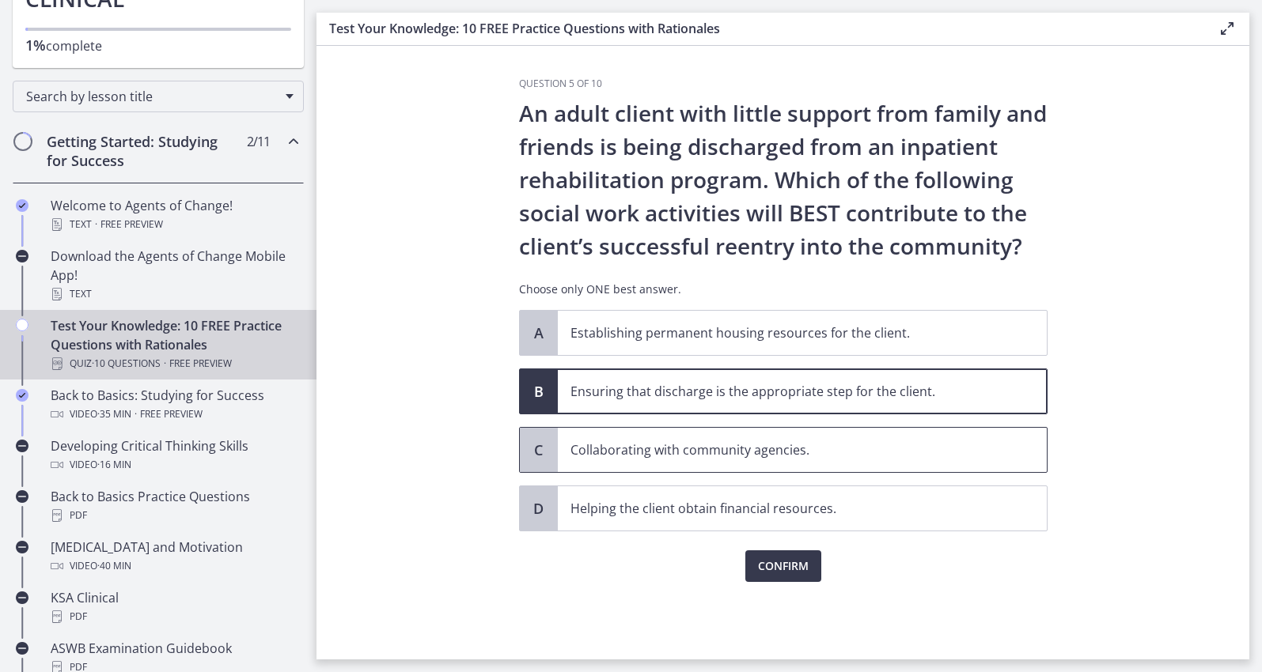
click at [787, 446] on p "Collaborating with community agencies." at bounding box center [786, 450] width 432 height 19
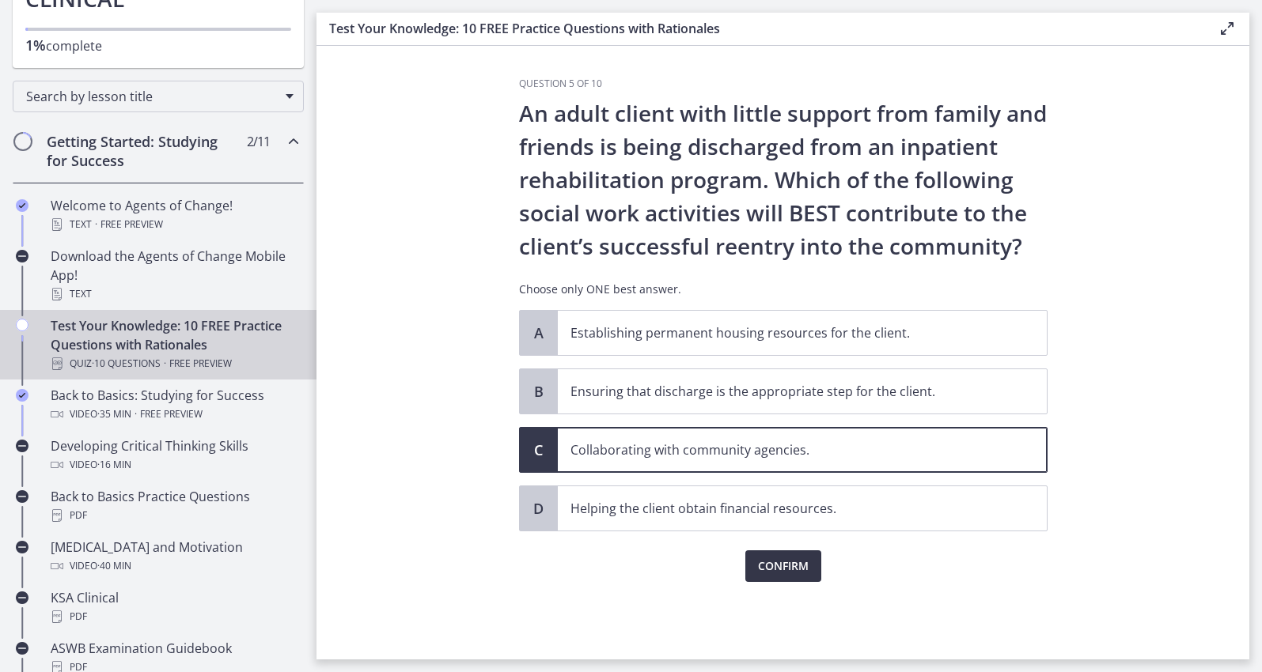
click at [780, 574] on span "Confirm" at bounding box center [783, 566] width 51 height 19
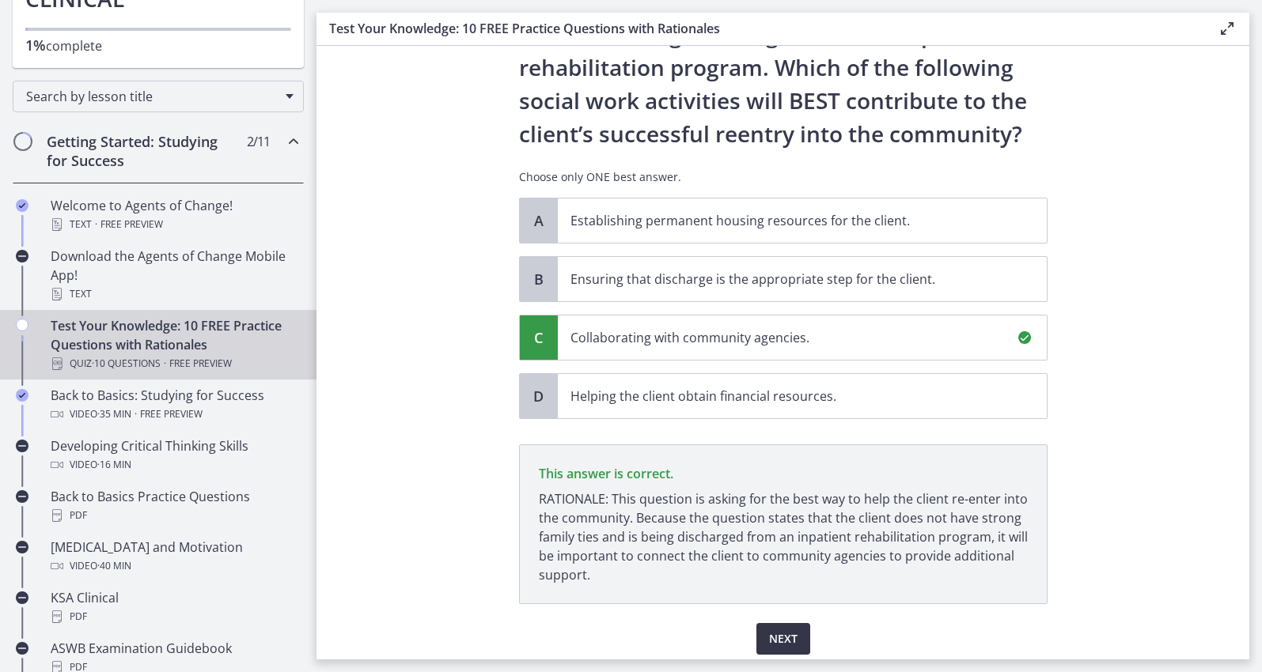
scroll to position [176, 0]
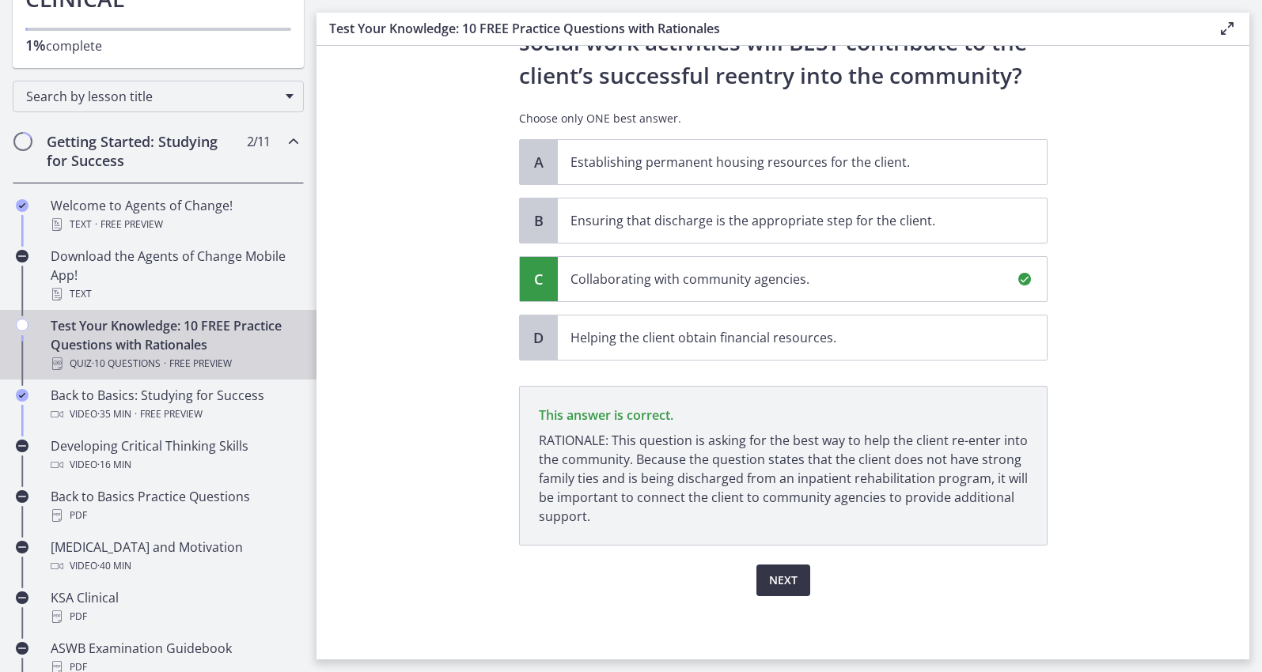
click at [781, 586] on span "Next" at bounding box center [783, 580] width 28 height 19
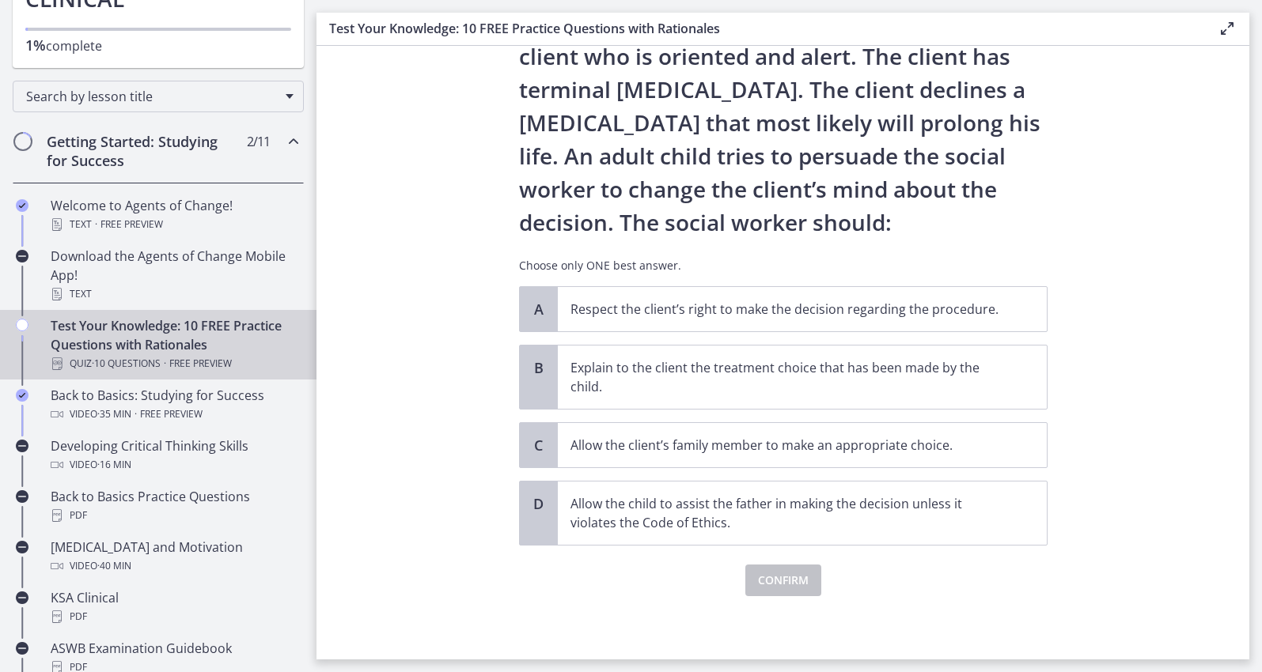
scroll to position [0, 0]
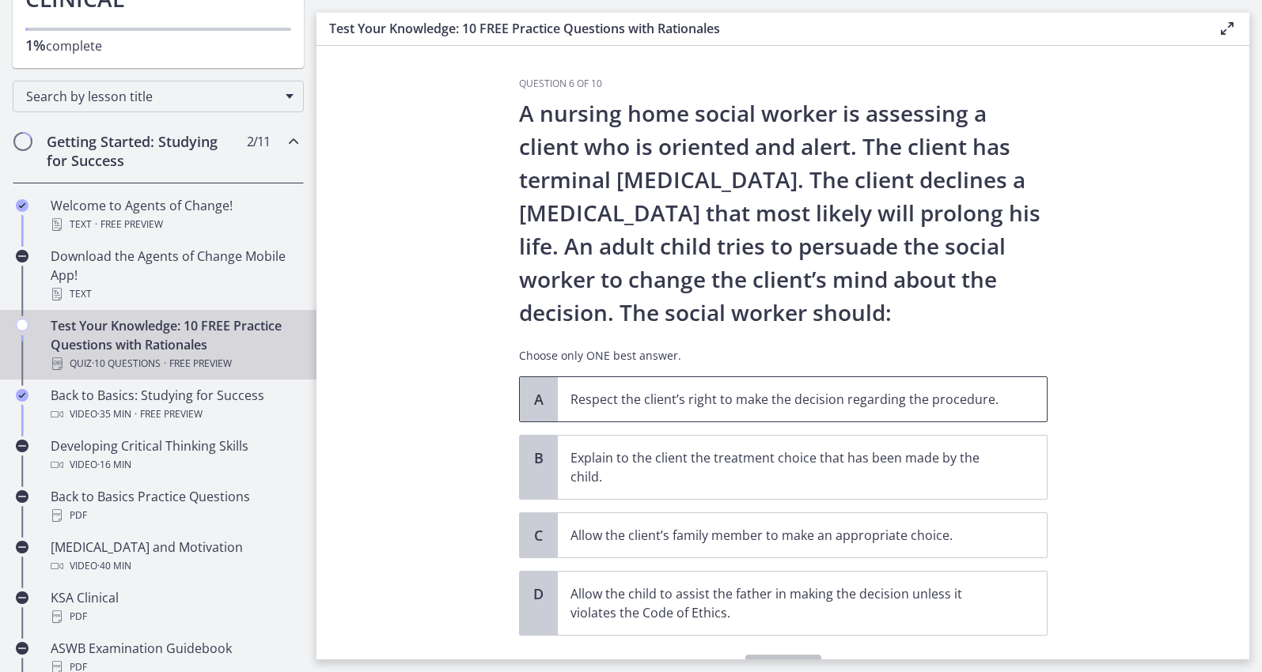
click at [949, 403] on p "Respect the client’s right to make the decision regarding the procedure." at bounding box center [786, 399] width 432 height 19
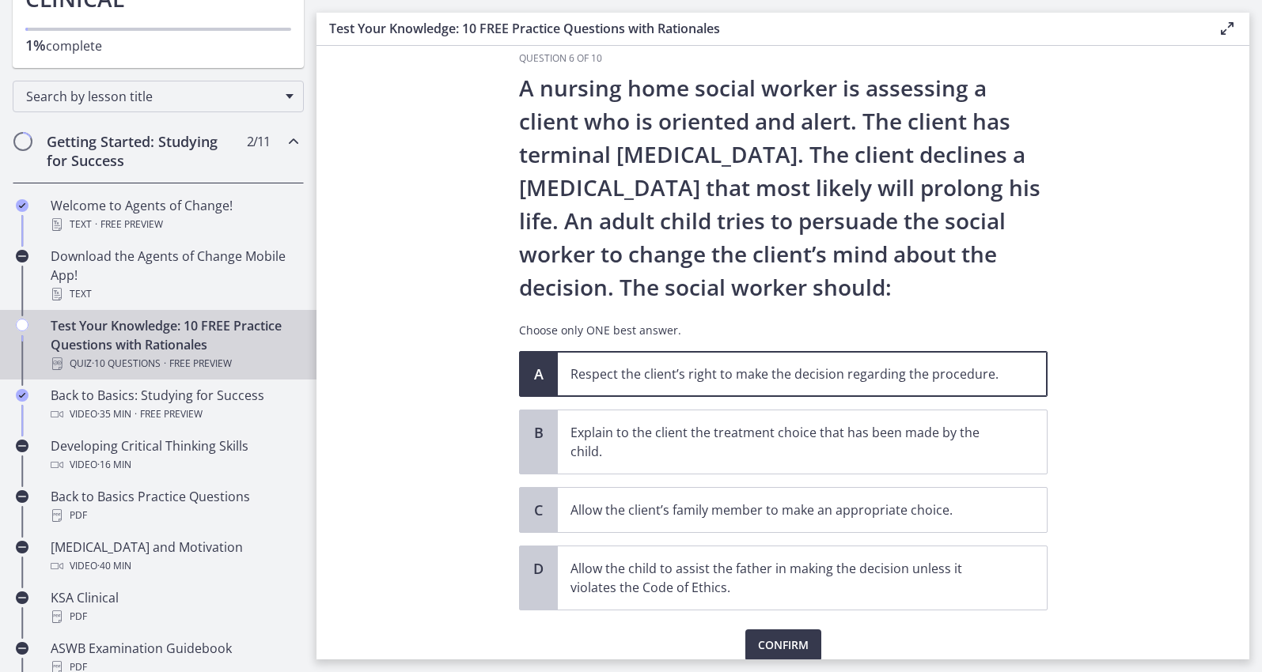
scroll to position [32, 0]
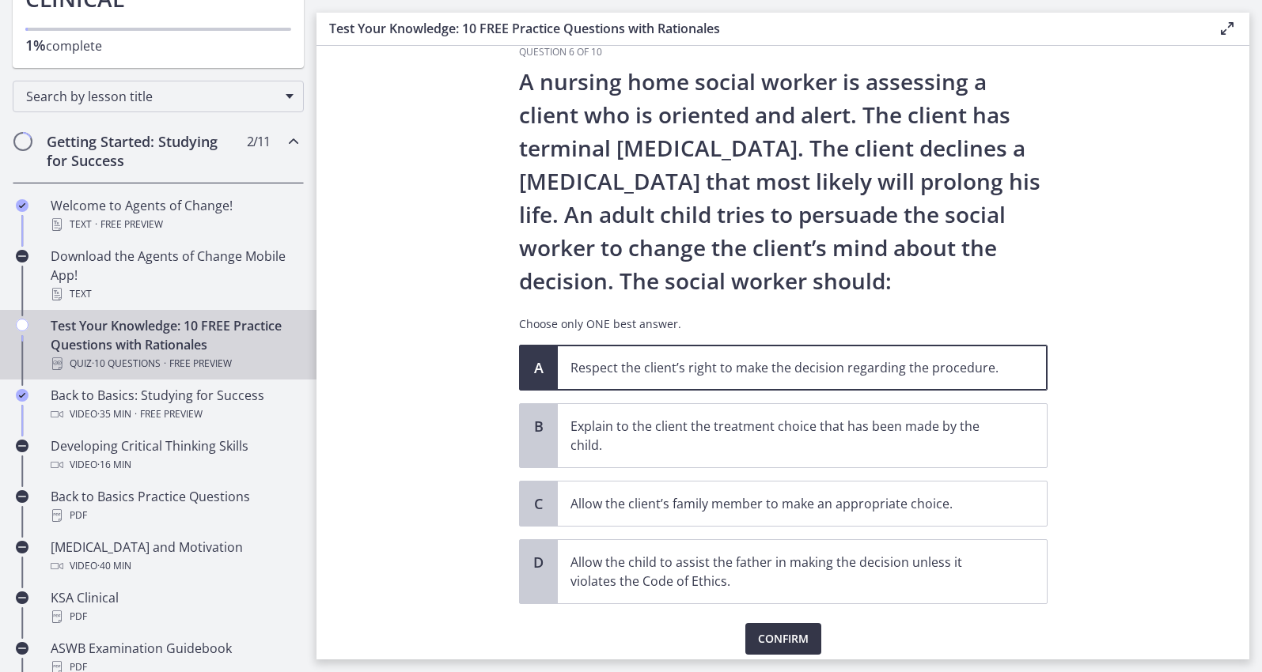
click at [811, 638] on button "Confirm" at bounding box center [783, 639] width 76 height 32
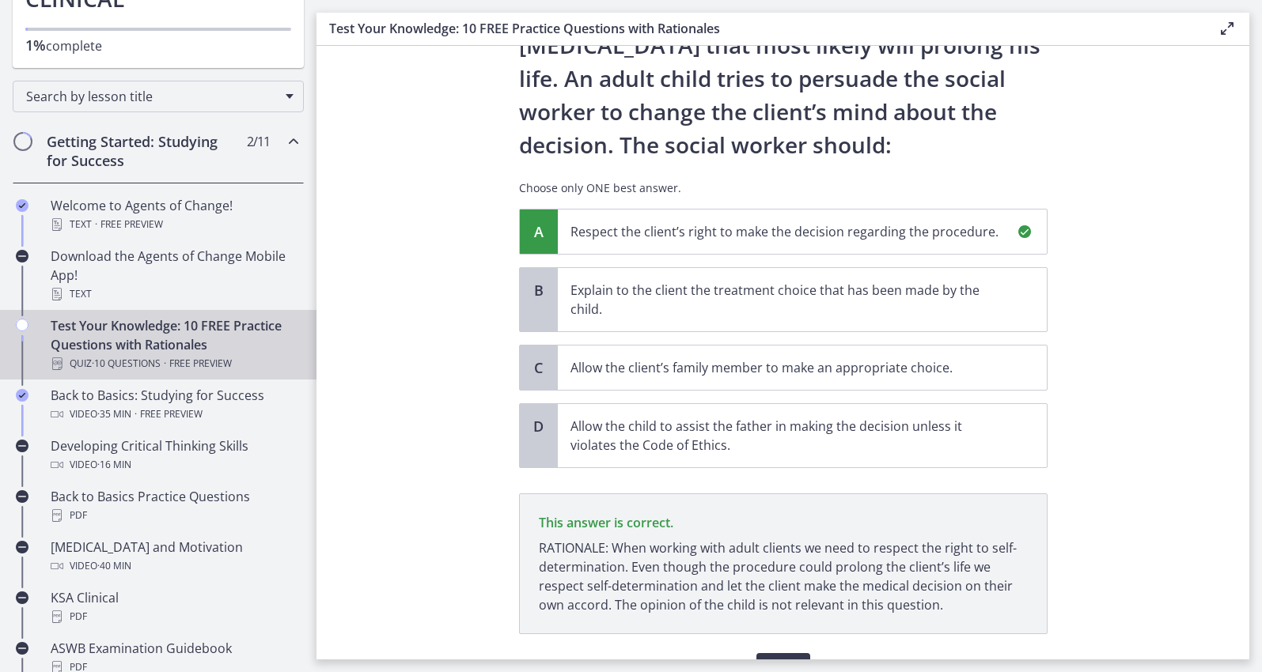
scroll to position [262, 0]
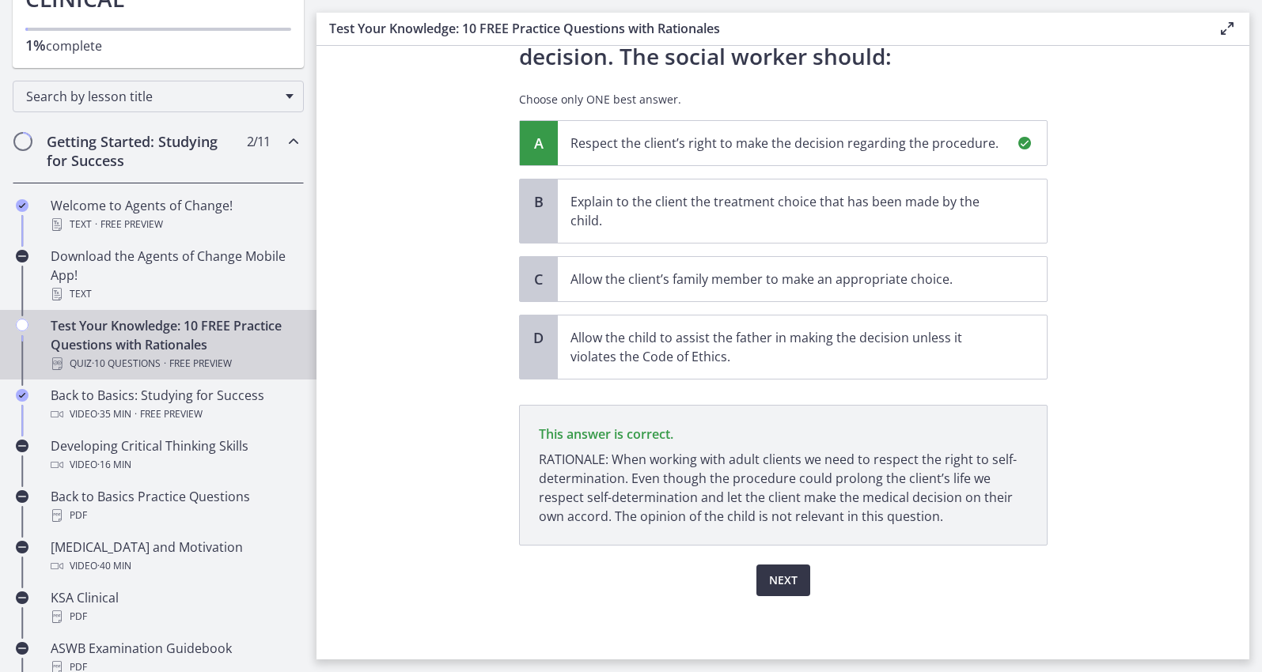
click at [797, 581] on span "Next" at bounding box center [783, 580] width 28 height 19
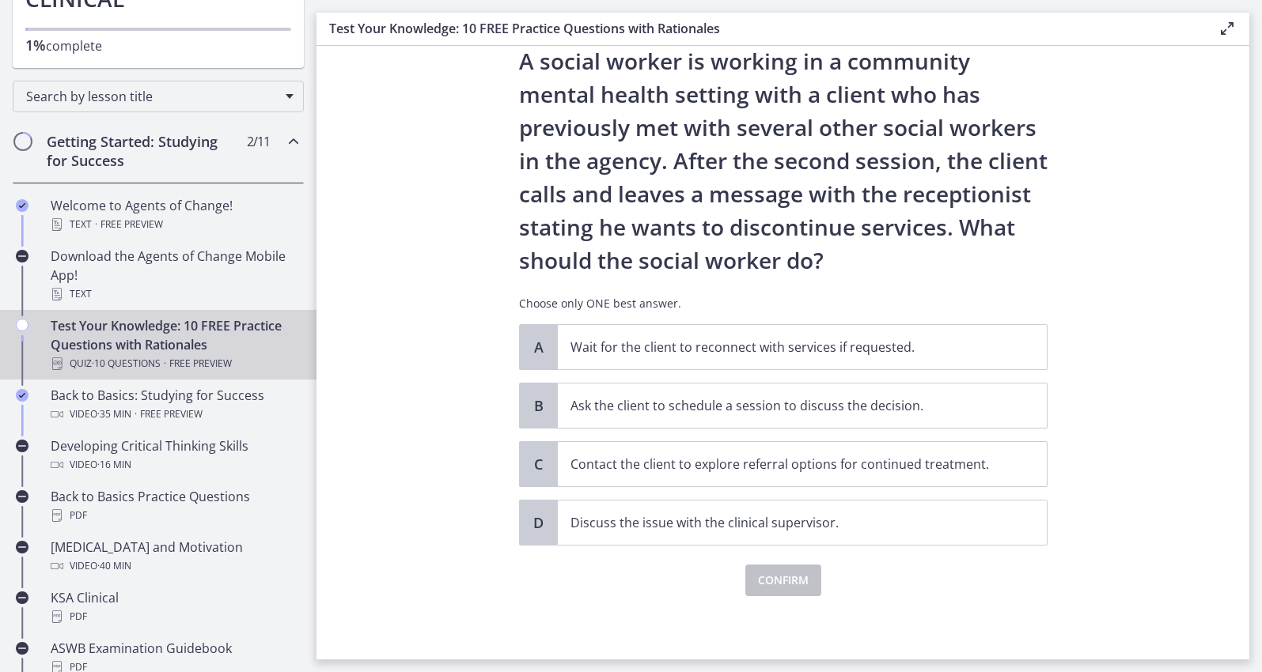
scroll to position [0, 0]
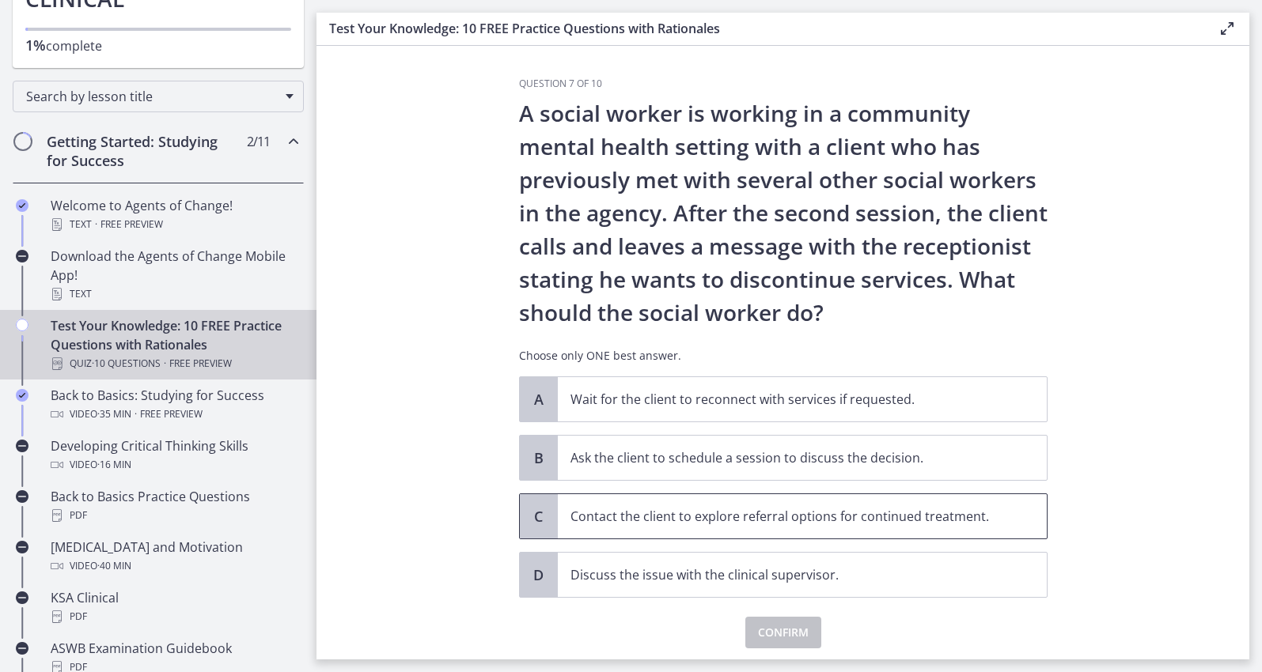
click at [791, 530] on span "Contact the client to explore referral options for continued treatment." at bounding box center [802, 516] width 489 height 44
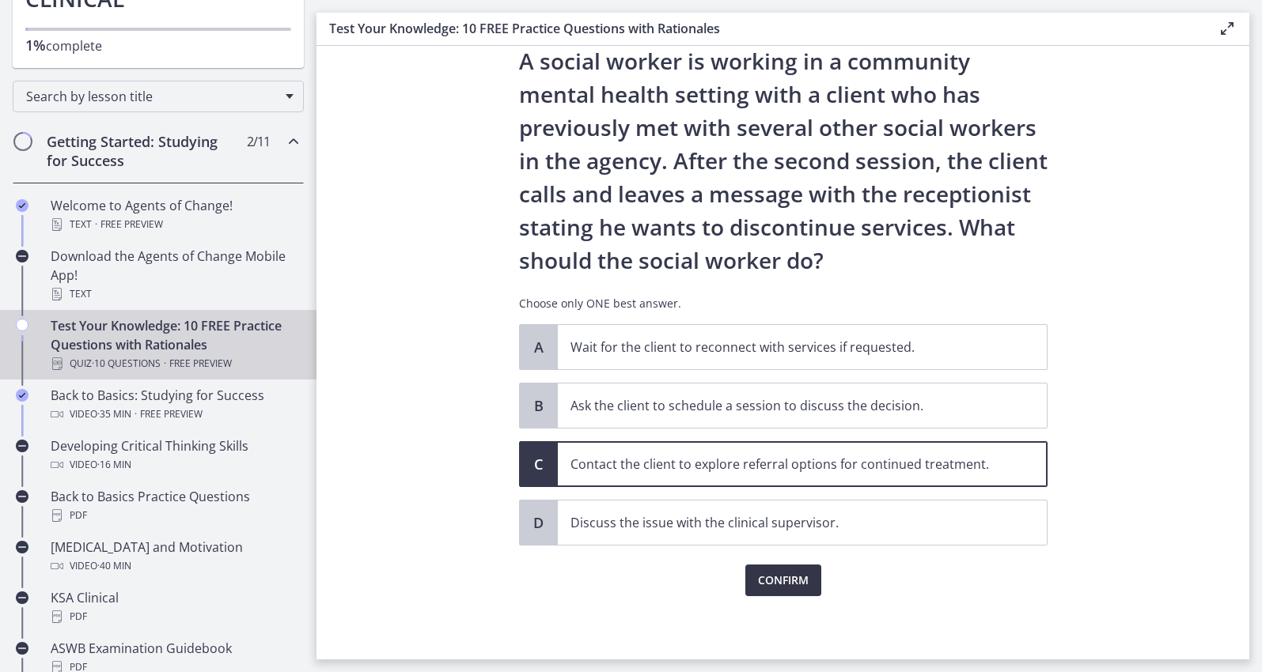
click at [791, 577] on span "Confirm" at bounding box center [783, 580] width 51 height 19
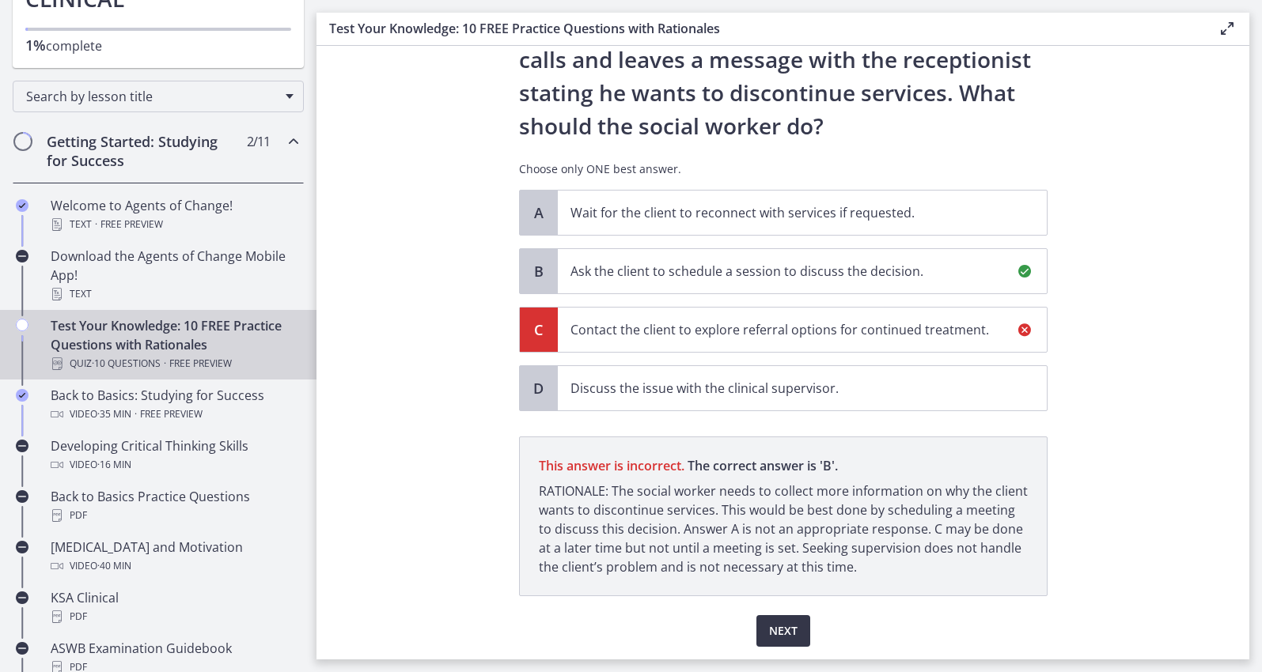
scroll to position [243, 0]
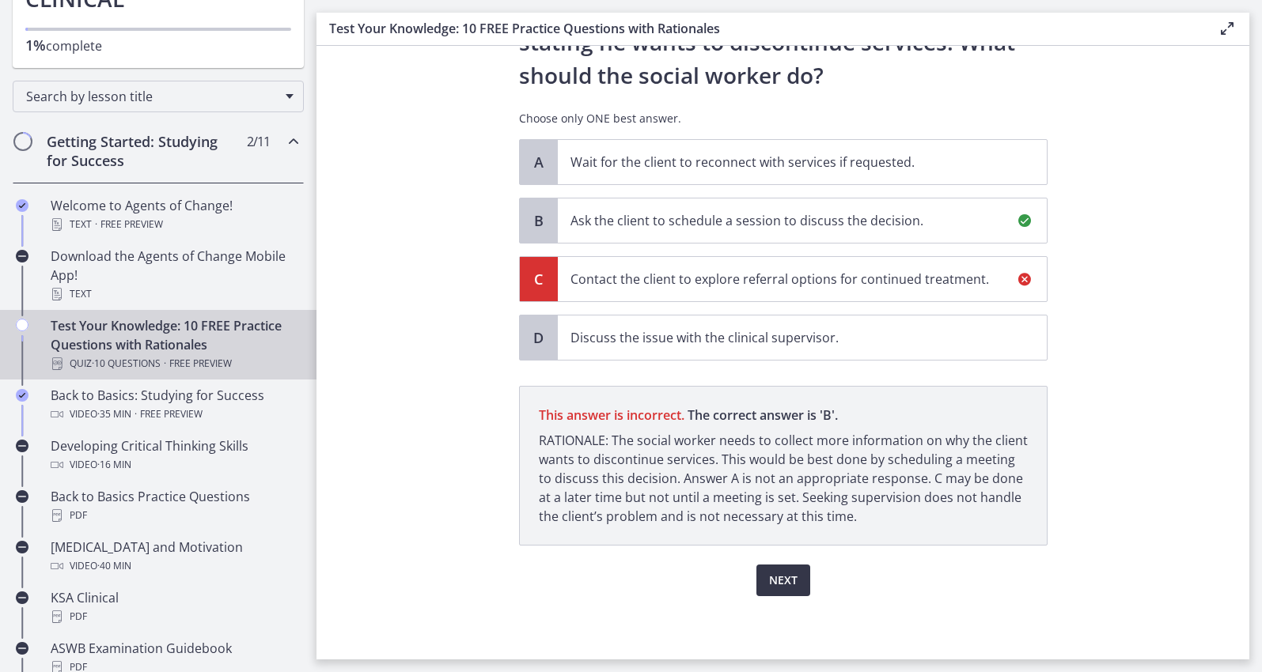
click at [780, 592] on button "Next" at bounding box center [783, 581] width 54 height 32
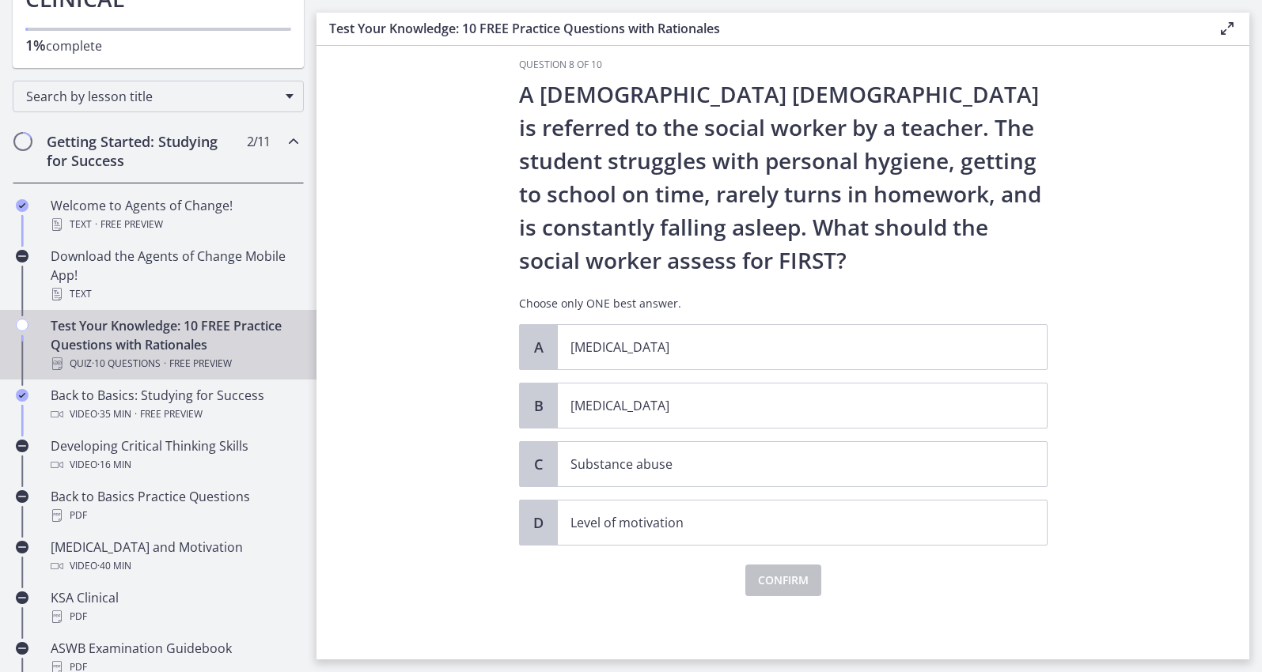
scroll to position [0, 0]
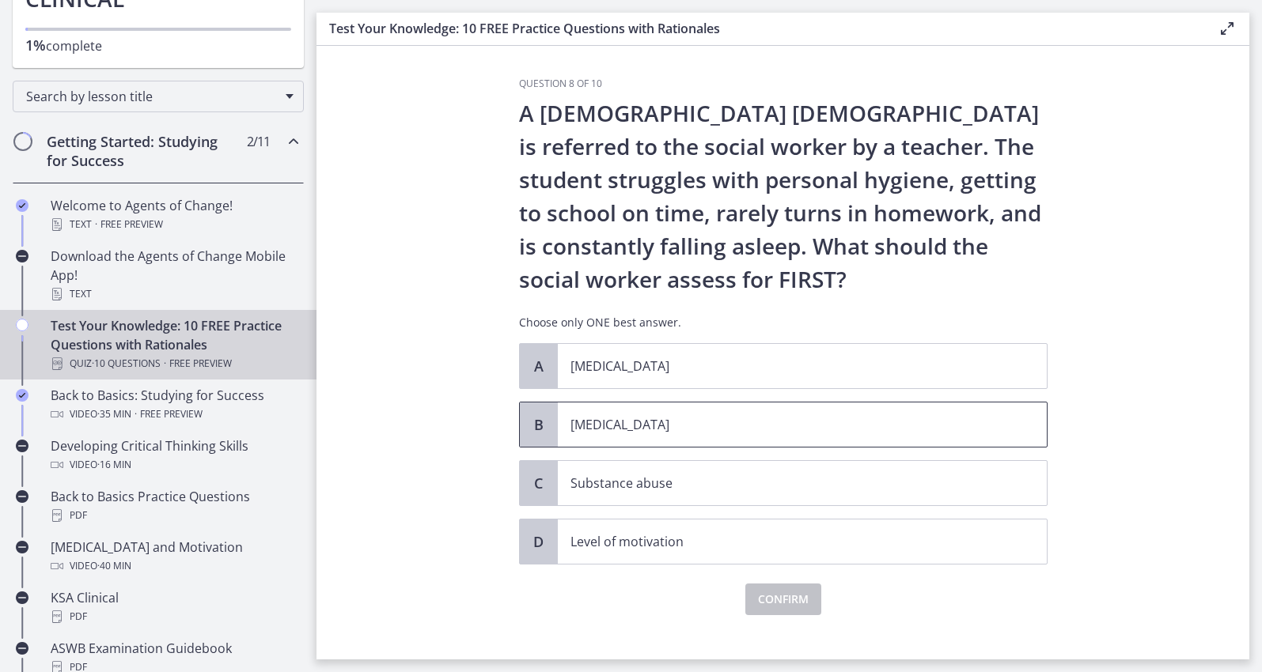
click at [683, 426] on p "Child neglect" at bounding box center [786, 424] width 432 height 19
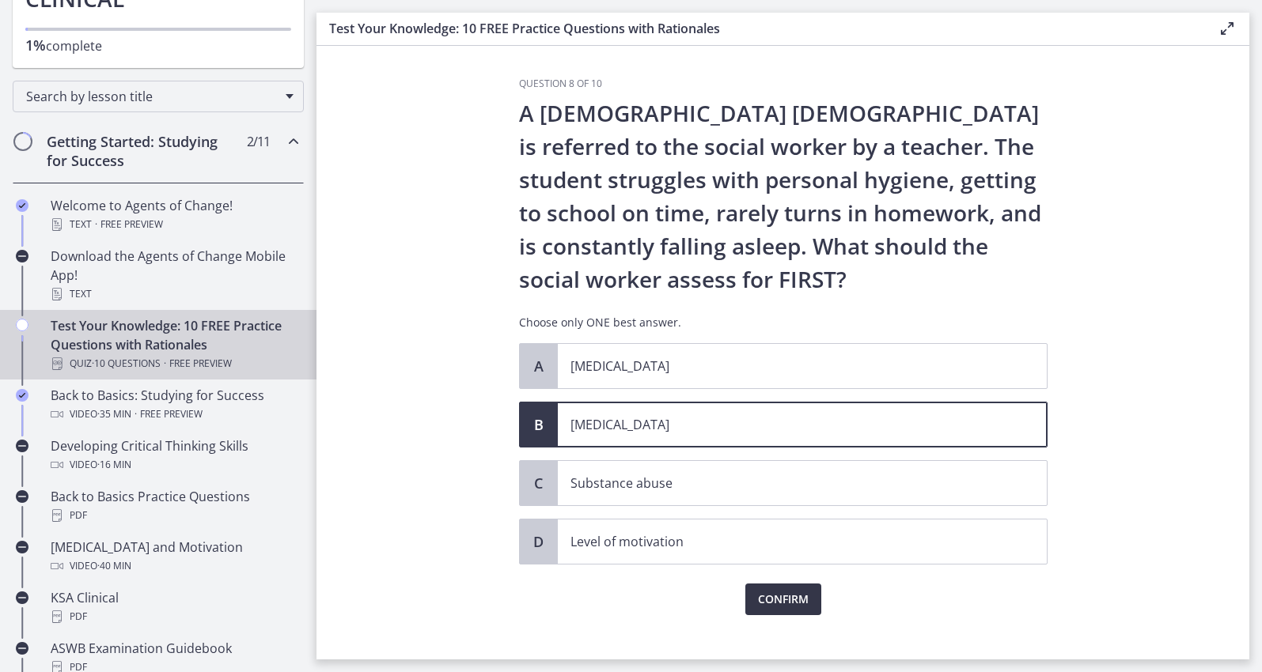
click at [784, 609] on span "Confirm" at bounding box center [783, 599] width 51 height 19
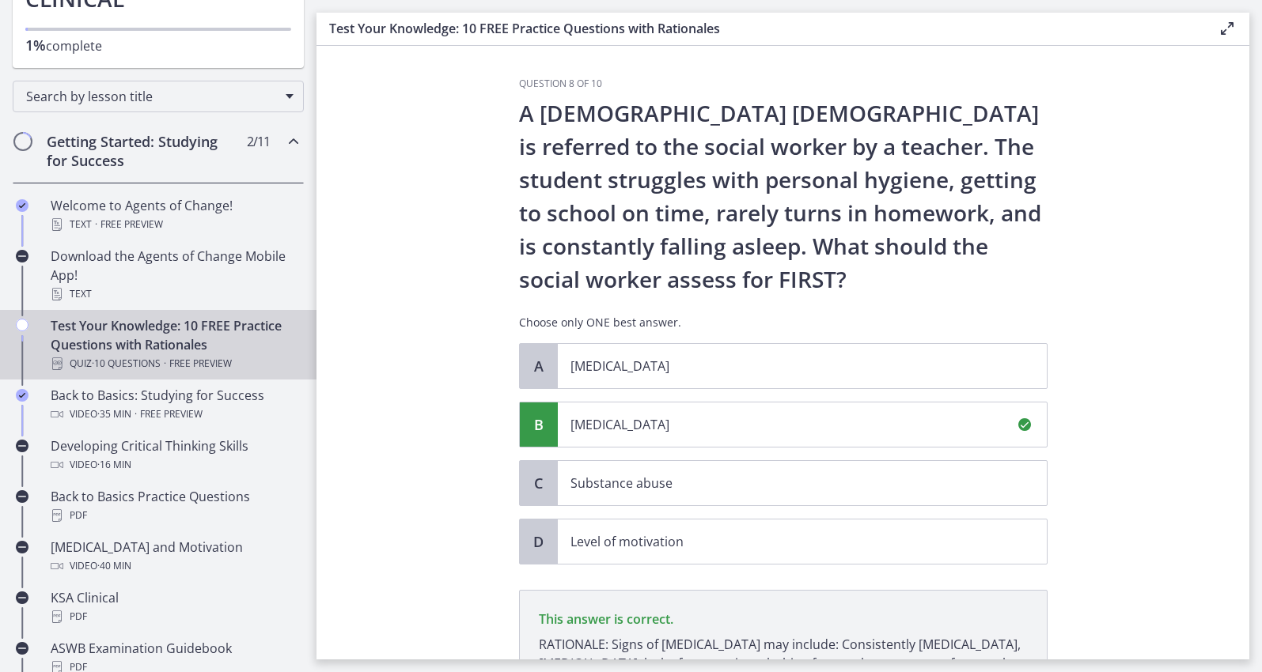
scroll to position [210, 0]
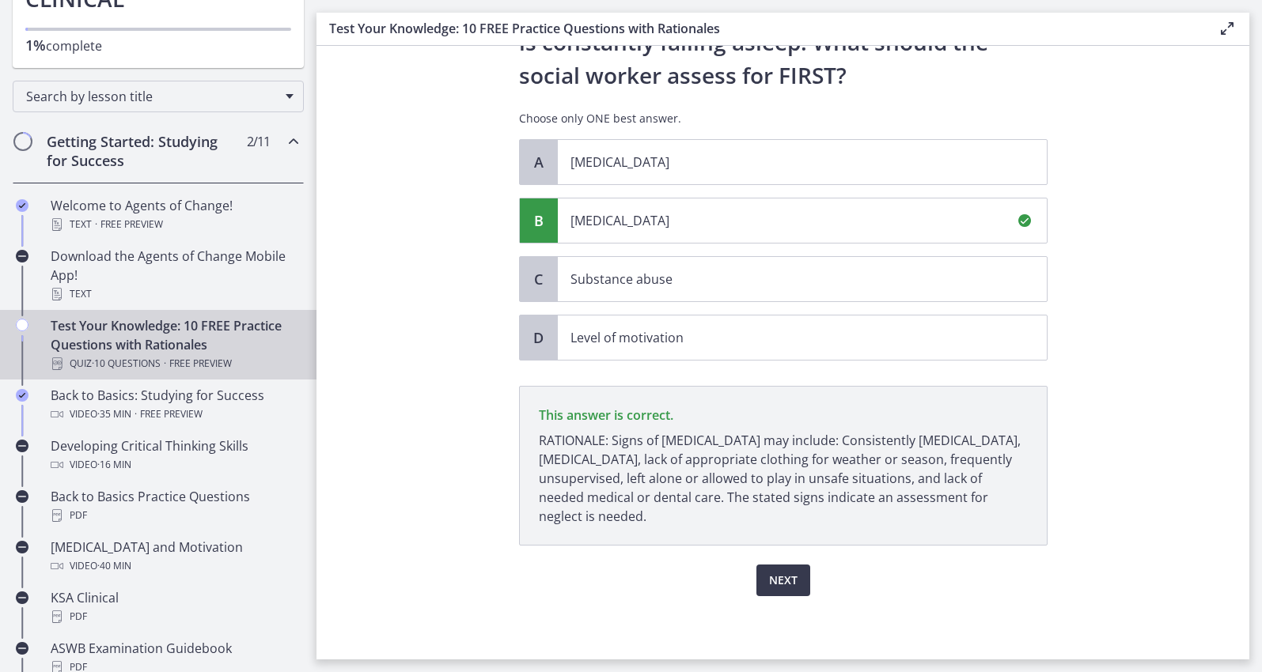
click at [784, 456] on div "Question 8 of 10 A 13-year-old male is referred to the social worker by a teach…" at bounding box center [783, 164] width 554 height 582
click at [786, 588] on span "Next" at bounding box center [783, 580] width 28 height 19
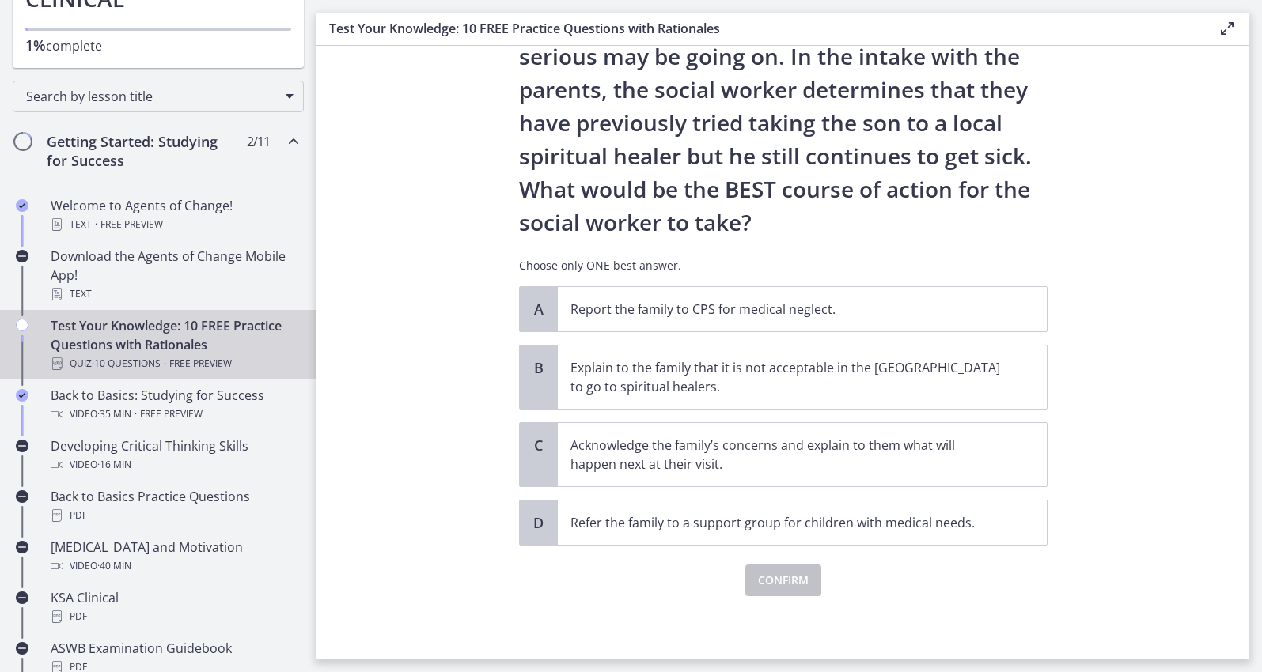
scroll to position [229, 0]
click at [807, 309] on p "Report the family to CPS for medical neglect." at bounding box center [786, 309] width 432 height 19
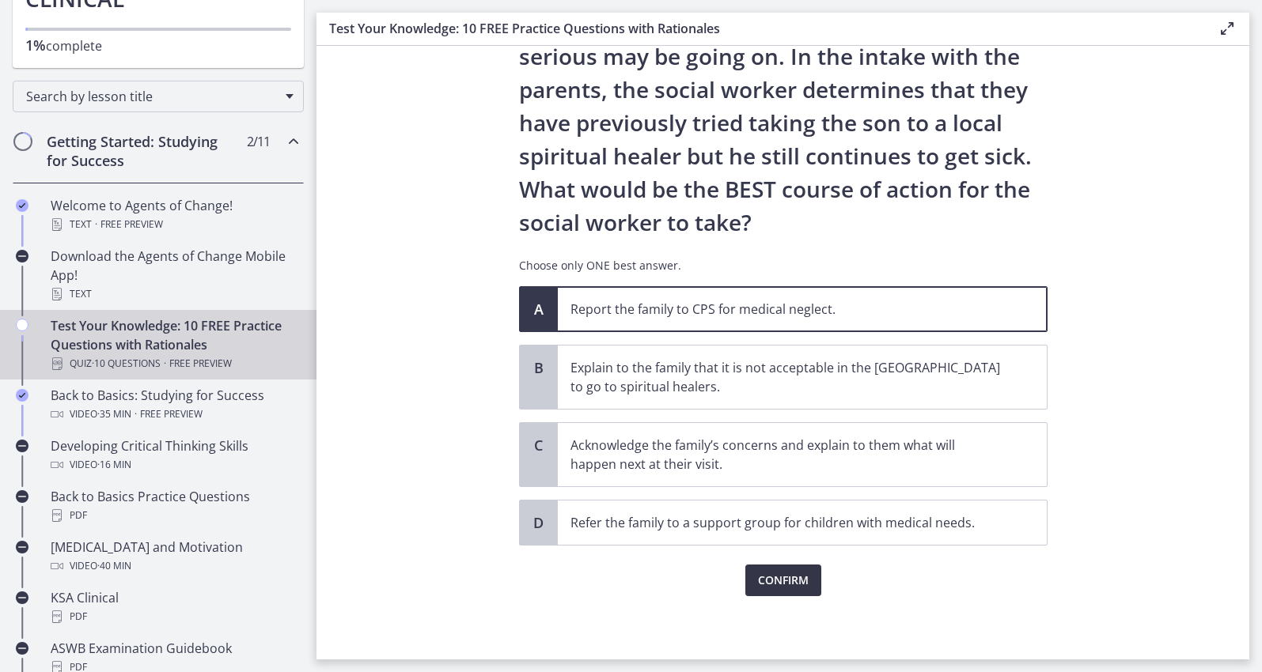
click at [807, 592] on button "Confirm" at bounding box center [783, 581] width 76 height 32
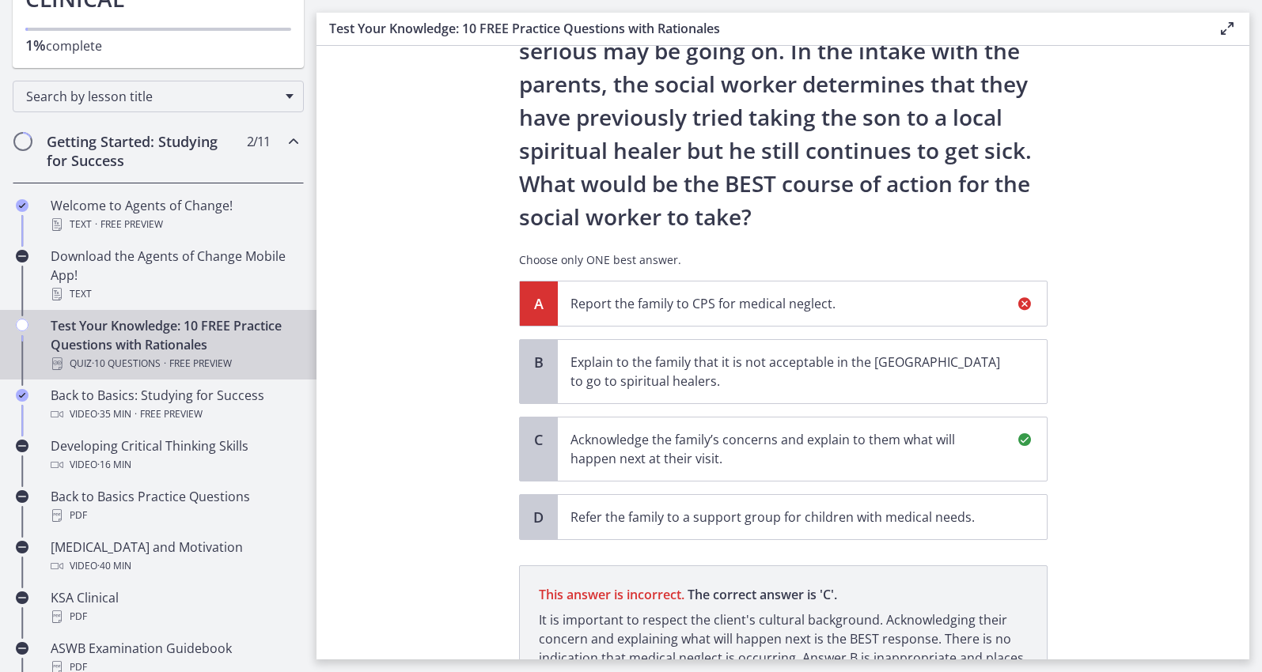
scroll to position [414, 0]
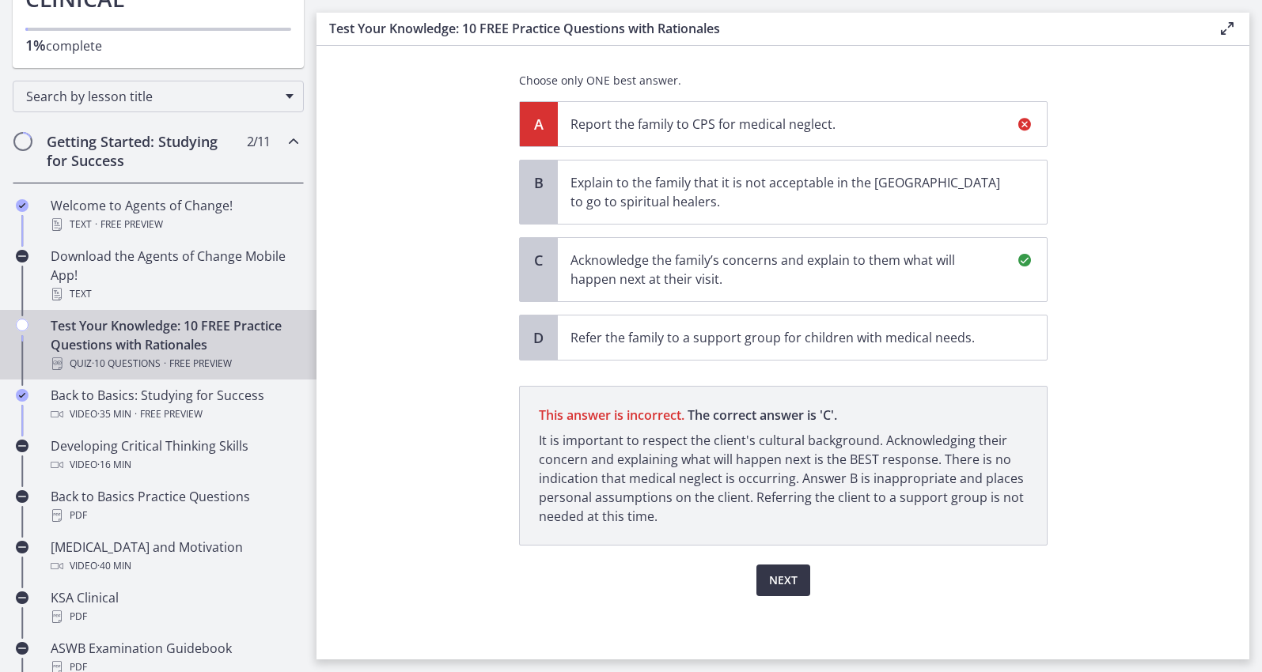
click at [786, 585] on span "Next" at bounding box center [783, 580] width 28 height 19
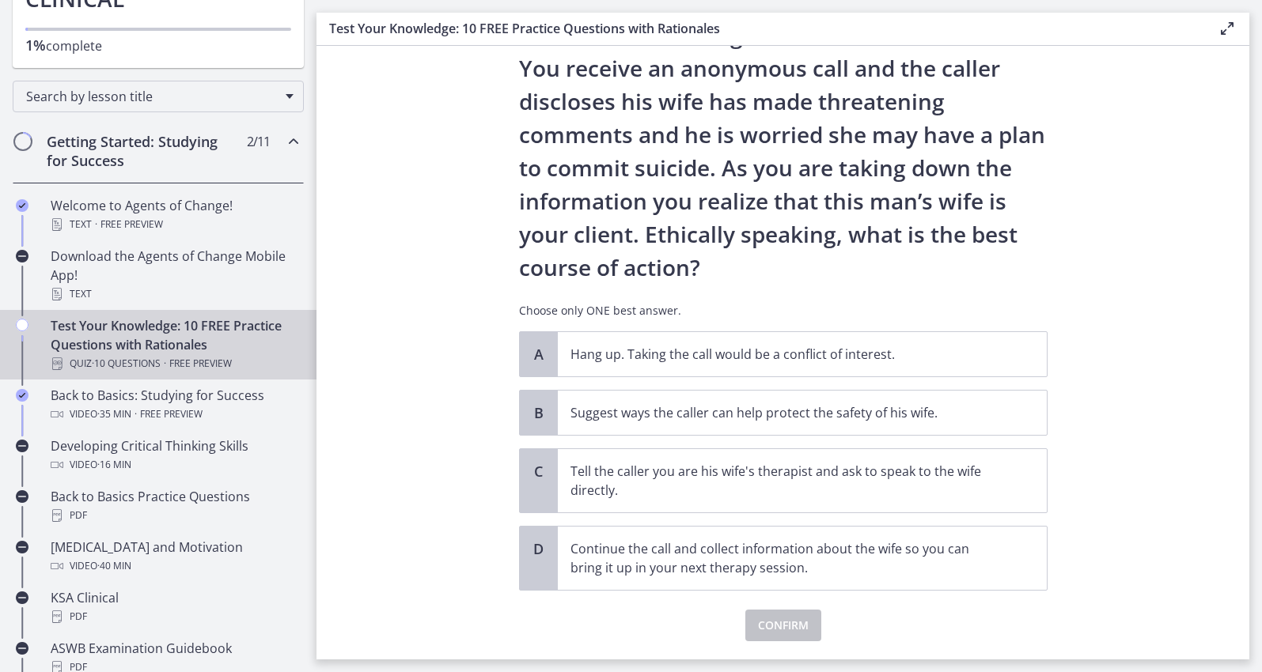
scroll to position [91, 0]
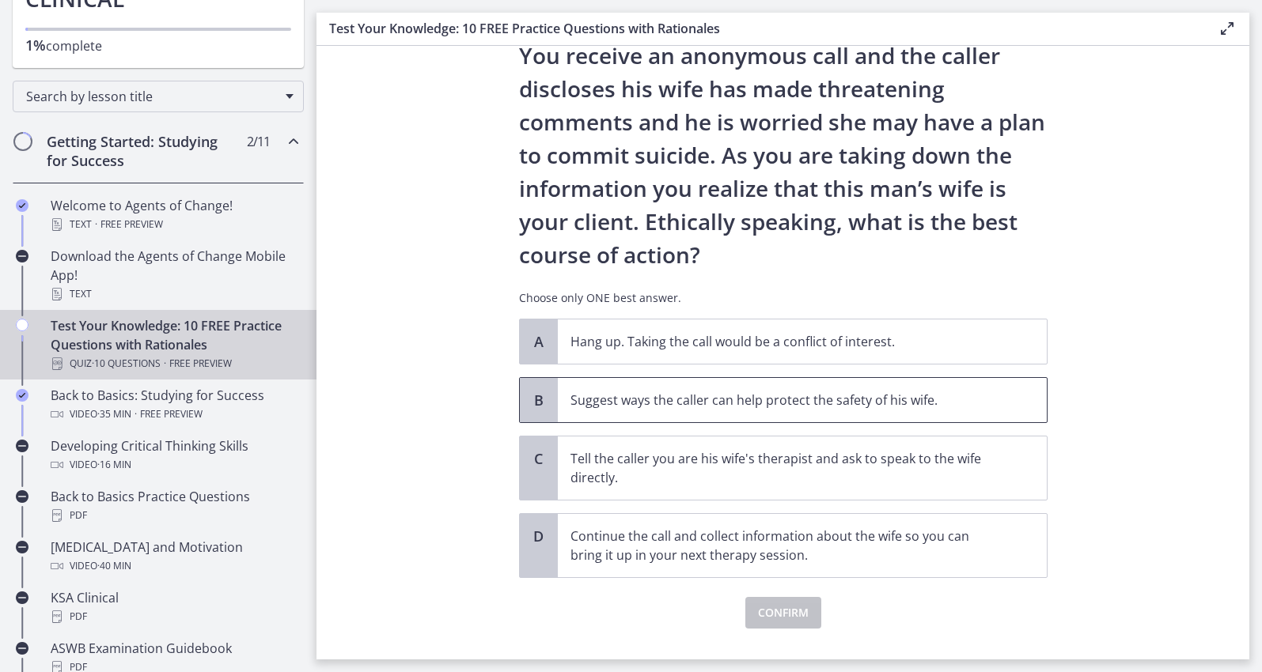
click at [880, 412] on span "Suggest ways the caller can help protect the safety of his wife." at bounding box center [802, 400] width 489 height 44
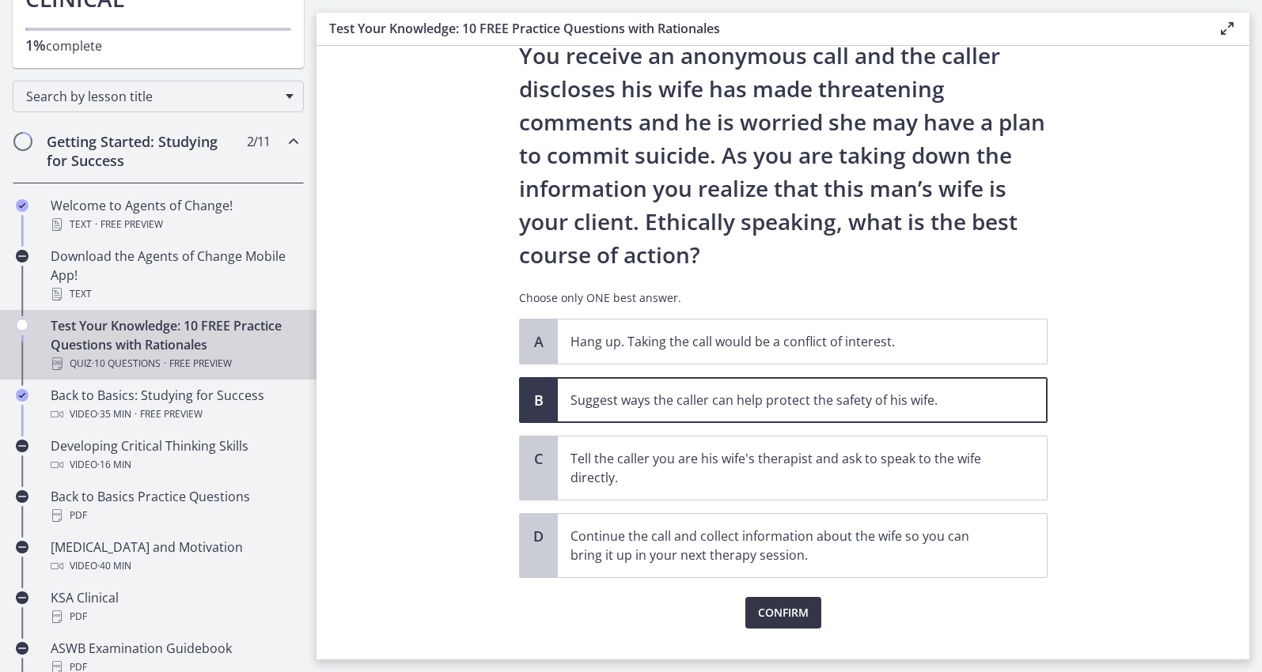
click at [786, 627] on button "Confirm" at bounding box center [783, 613] width 76 height 32
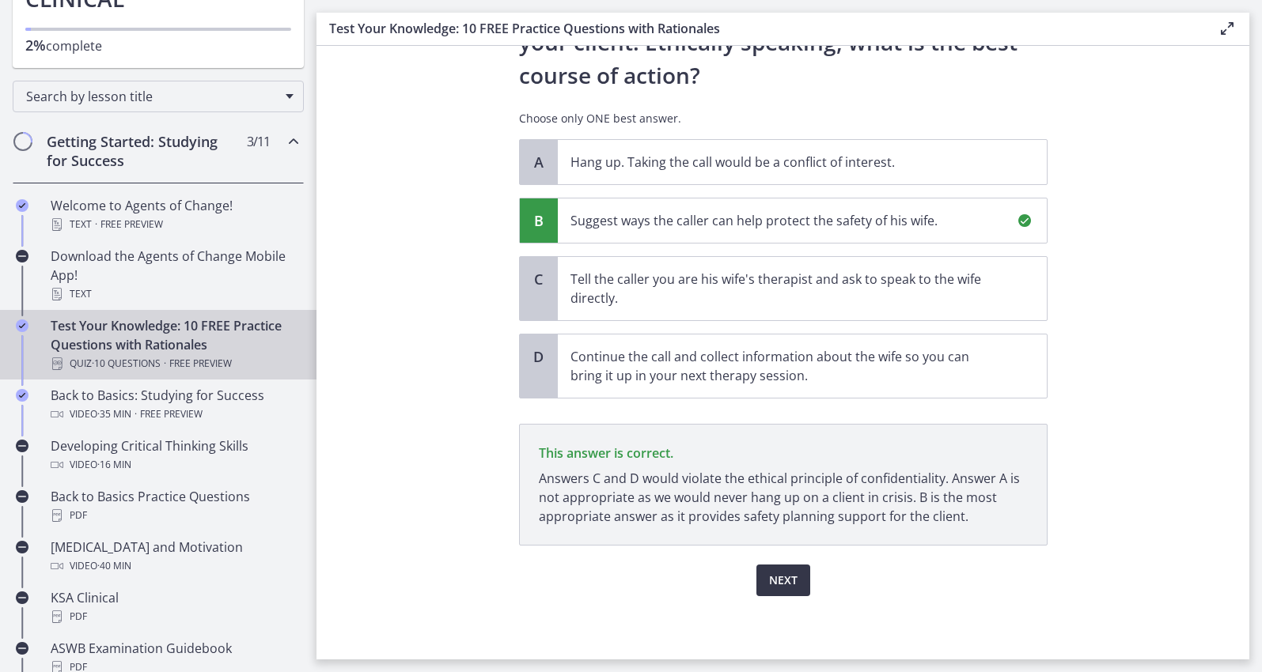
scroll to position [276, 0]
click at [794, 589] on button "Next" at bounding box center [783, 581] width 54 height 32
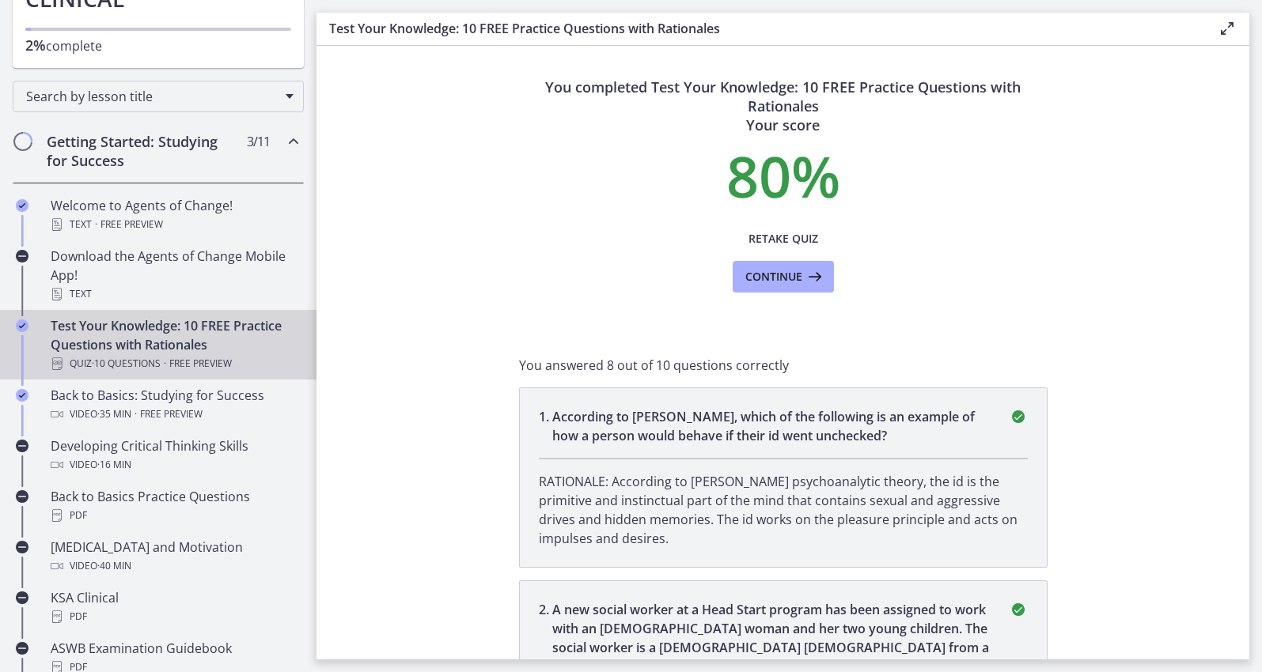
scroll to position [0, 0]
click at [1229, 32] on icon at bounding box center [1226, 28] width 19 height 19
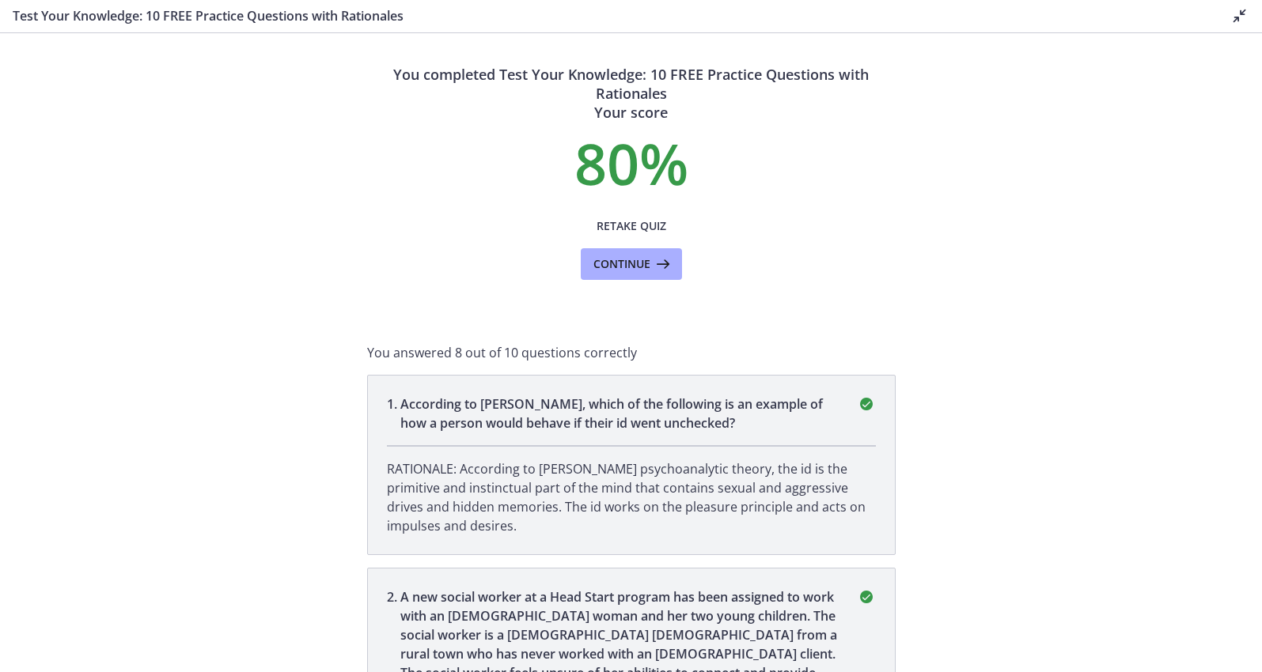
click at [1219, 33] on div "Test Your Knowledge: 10 FREE Practice Questions with Rationales Disable fullscr…" at bounding box center [631, 16] width 1262 height 33
click at [1232, 25] on icon at bounding box center [1239, 15] width 19 height 19
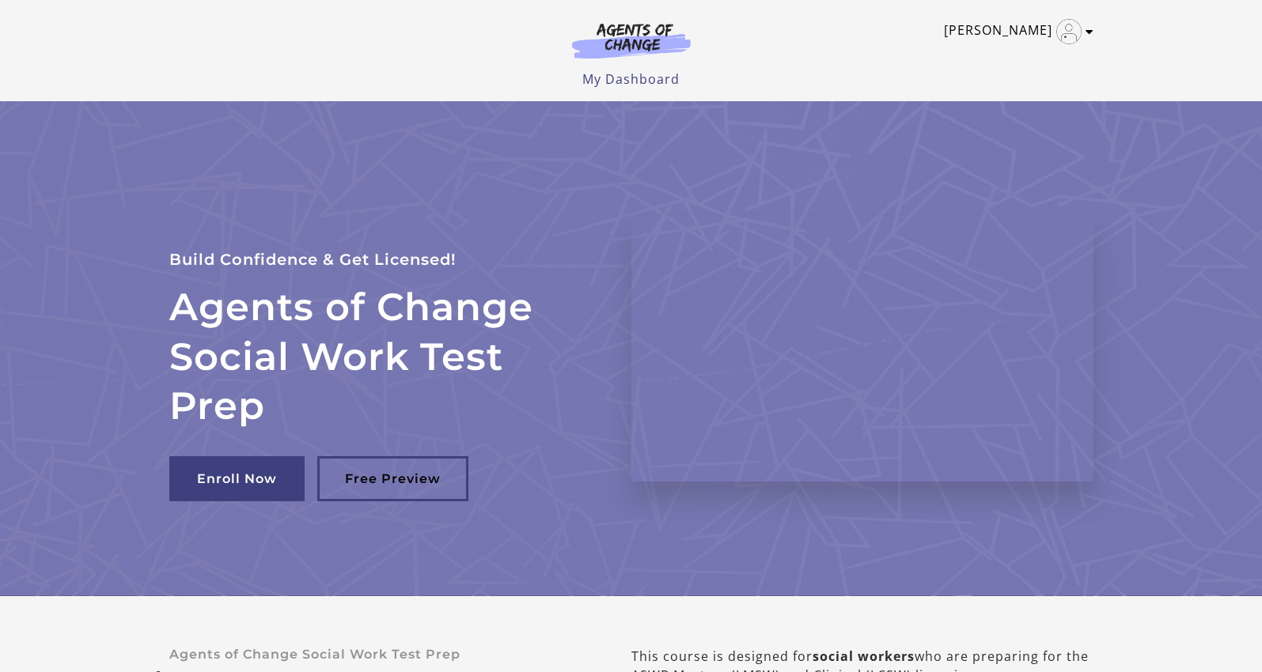
click at [1035, 32] on link "Chloe G" at bounding box center [1015, 31] width 142 height 25
click at [1014, 56] on link "My Account" at bounding box center [1027, 57] width 139 height 27
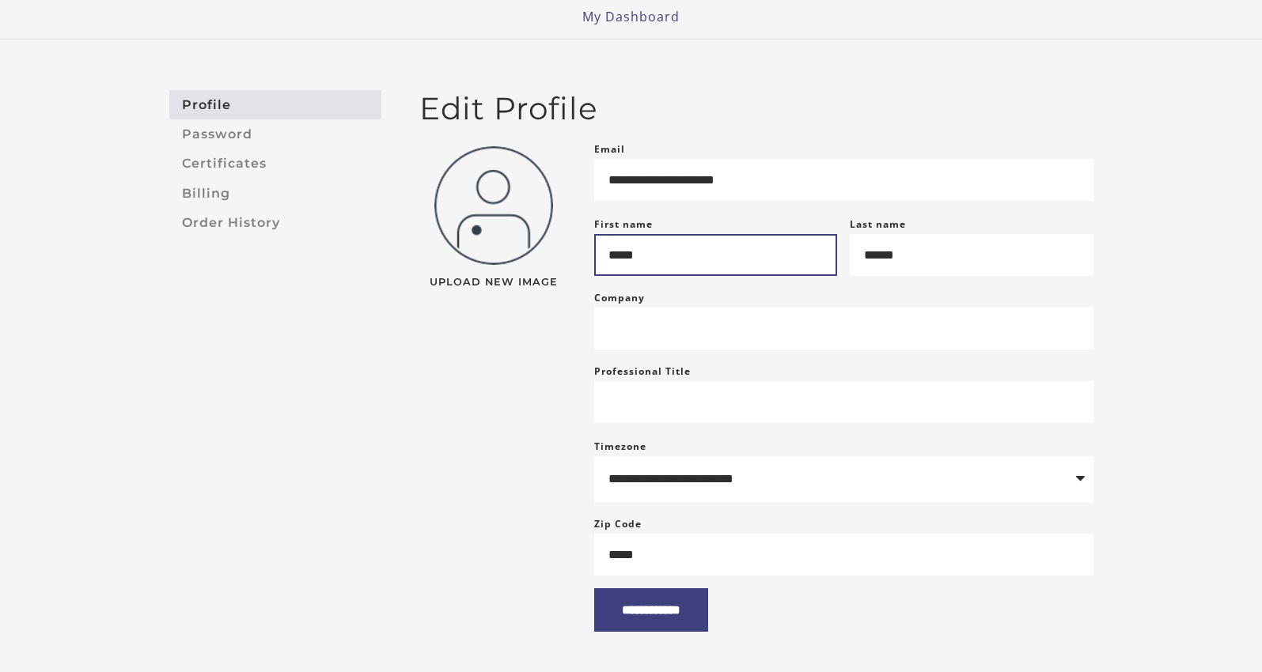
scroll to position [166, 0]
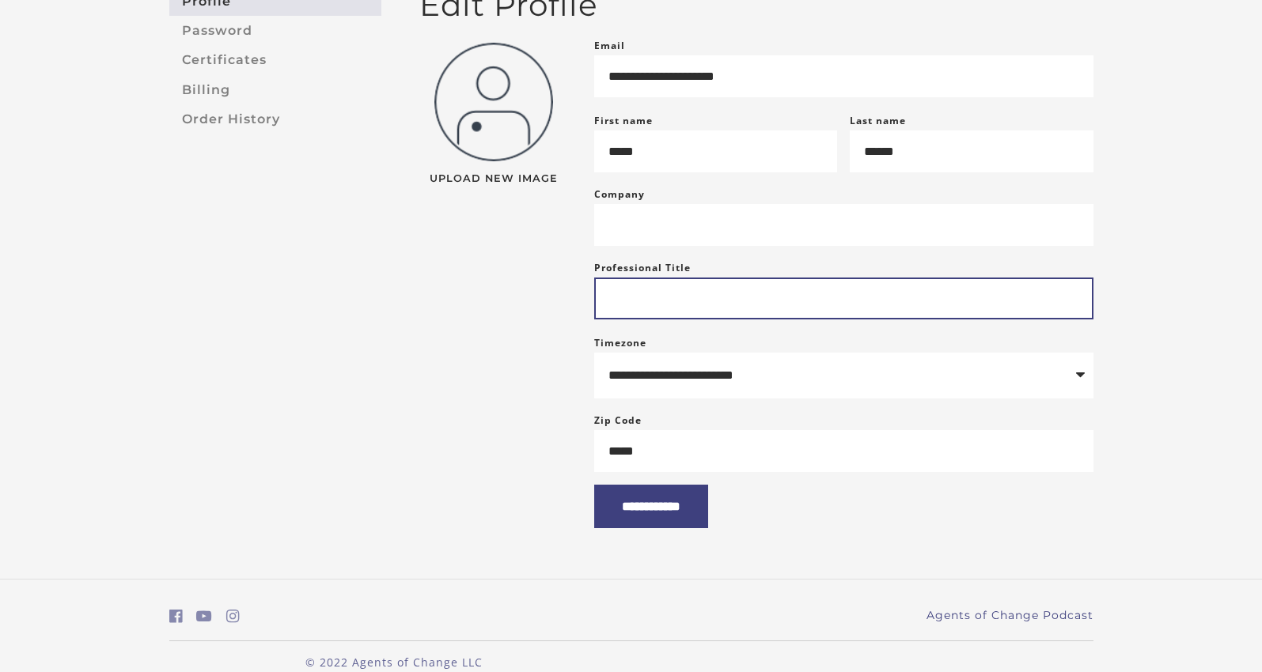
click at [675, 315] on input "Professional Title" at bounding box center [843, 299] width 499 height 42
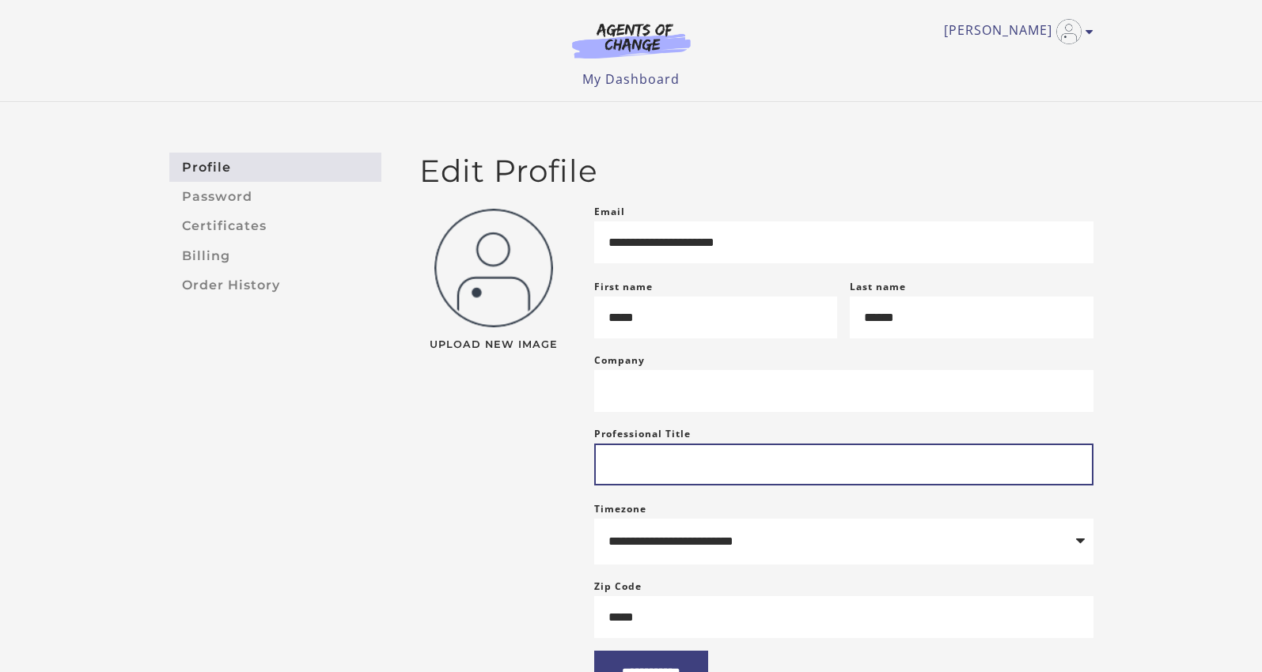
scroll to position [0, 0]
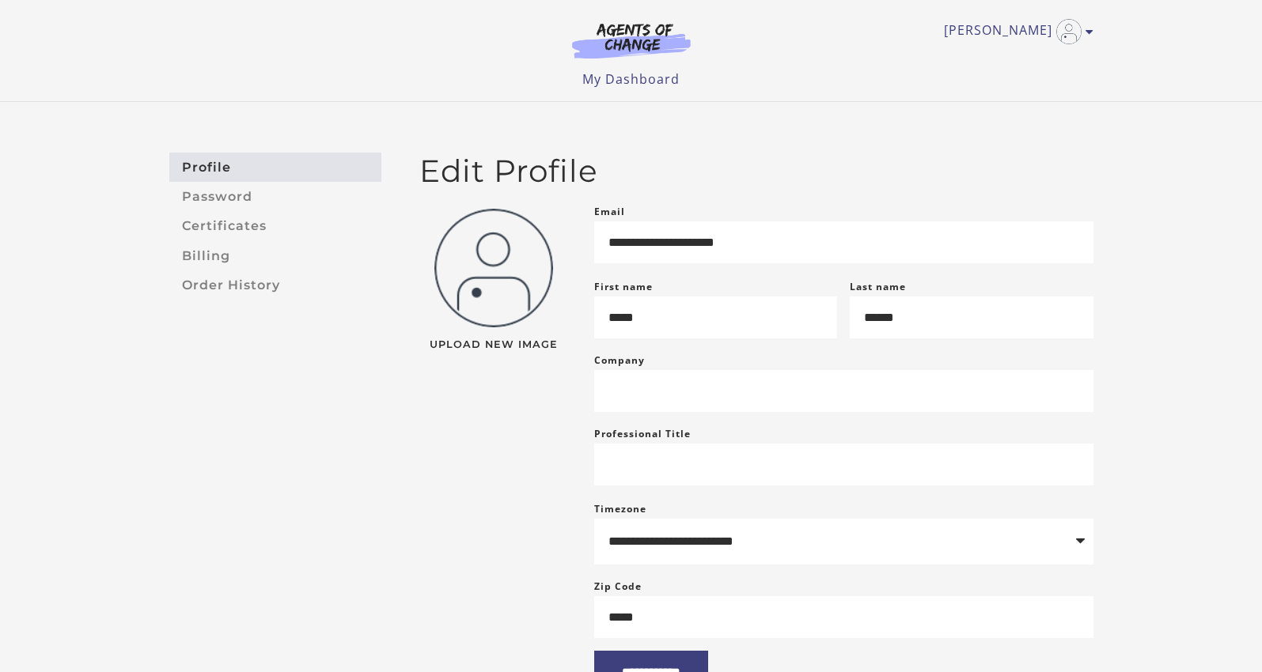
click at [646, 41] on img at bounding box center [631, 40] width 152 height 36
